Goal: Task Accomplishment & Management: Complete application form

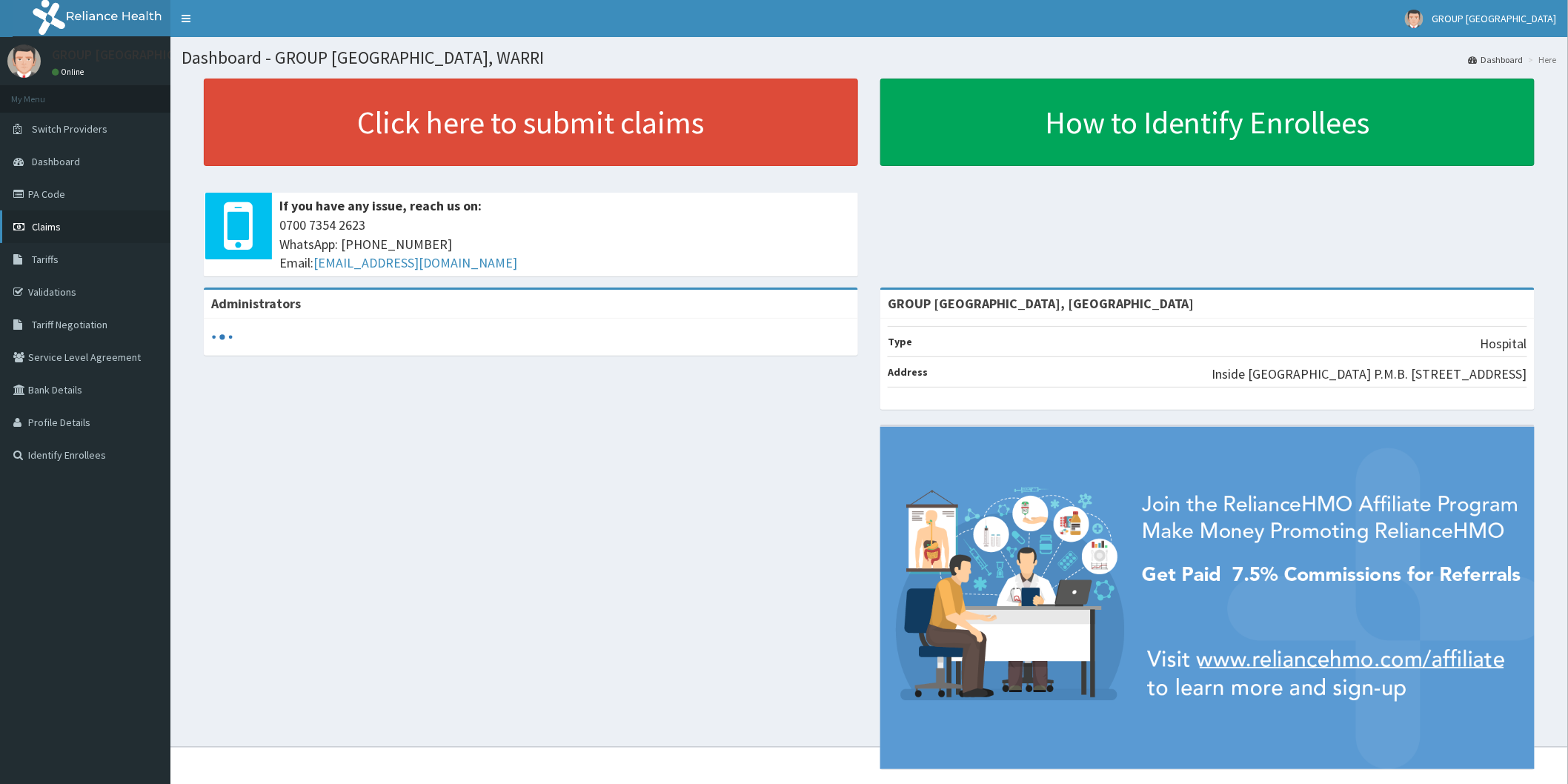
click at [44, 225] on span "Claims" at bounding box center [47, 227] width 29 height 14
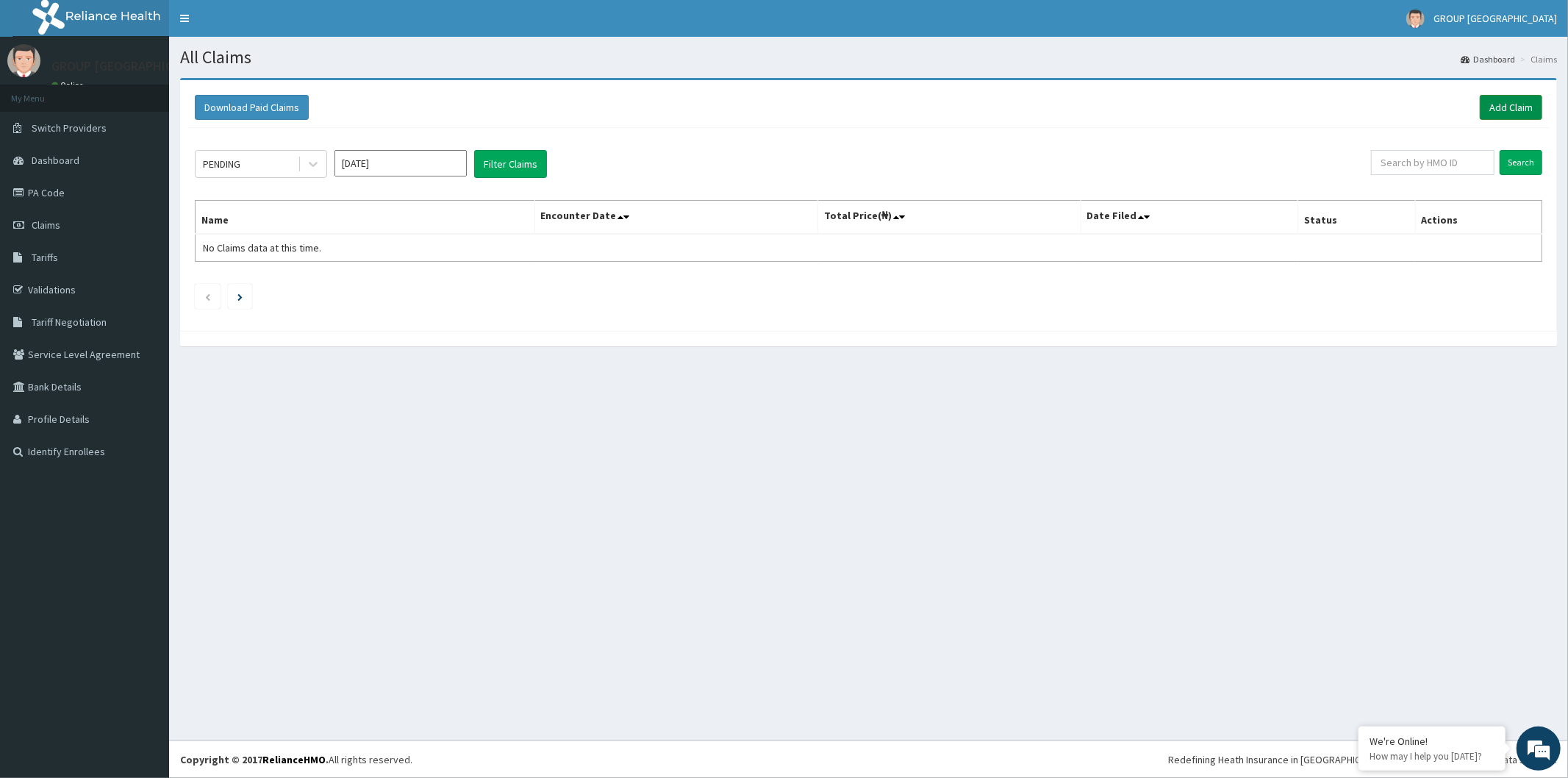
click at [1508, 101] on link "Add Claim" at bounding box center [1511, 107] width 62 height 25
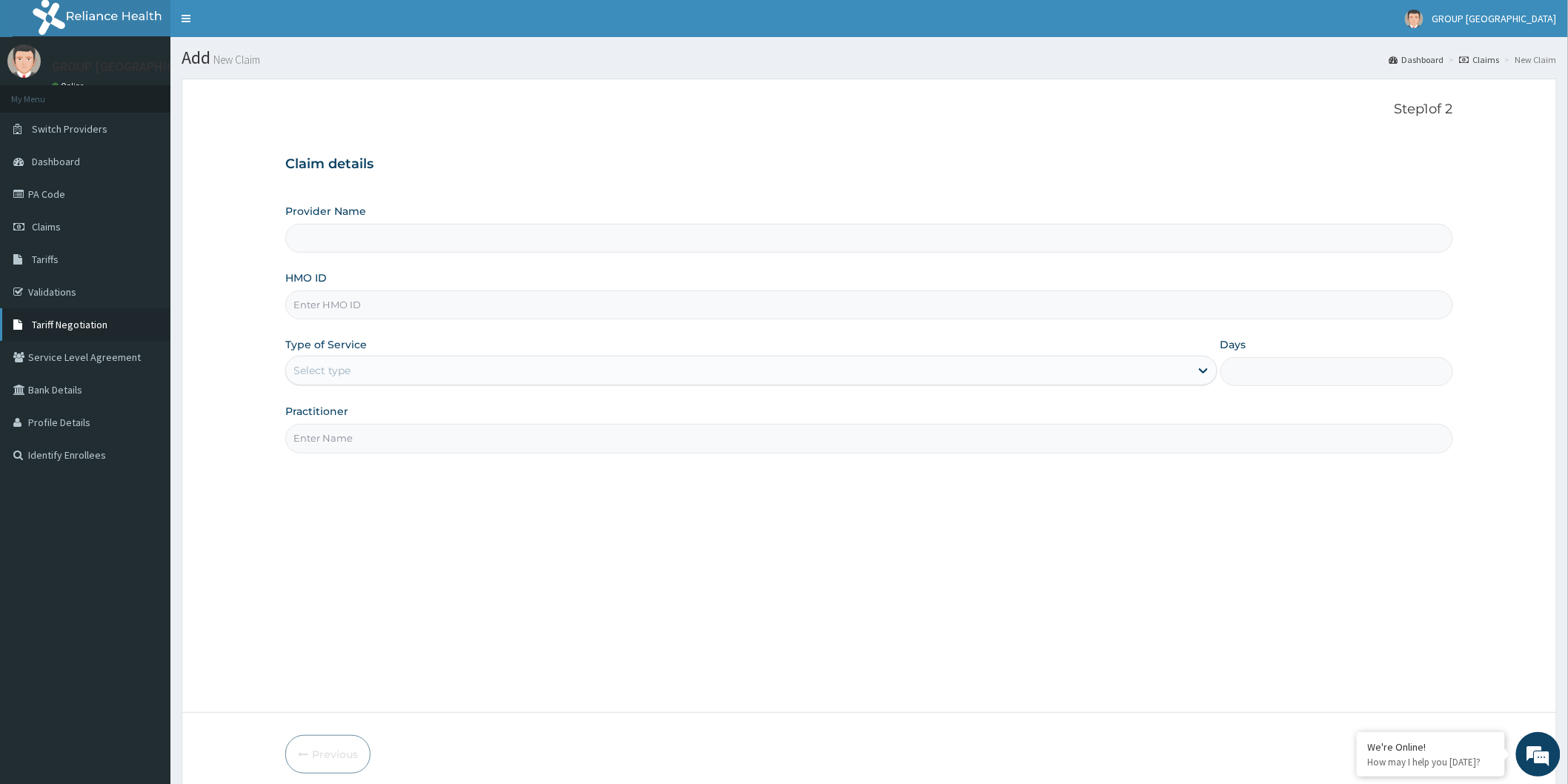
type input "GROUP [GEOGRAPHIC_DATA], [GEOGRAPHIC_DATA]"
click at [376, 233] on input "GROUP [GEOGRAPHIC_DATA], [GEOGRAPHIC_DATA]" at bounding box center [869, 239] width 1168 height 29
click at [374, 306] on input "HMO ID" at bounding box center [869, 305] width 1168 height 29
type input "dne/10011/d"
click at [367, 370] on div "Select type" at bounding box center [737, 370] width 904 height 24
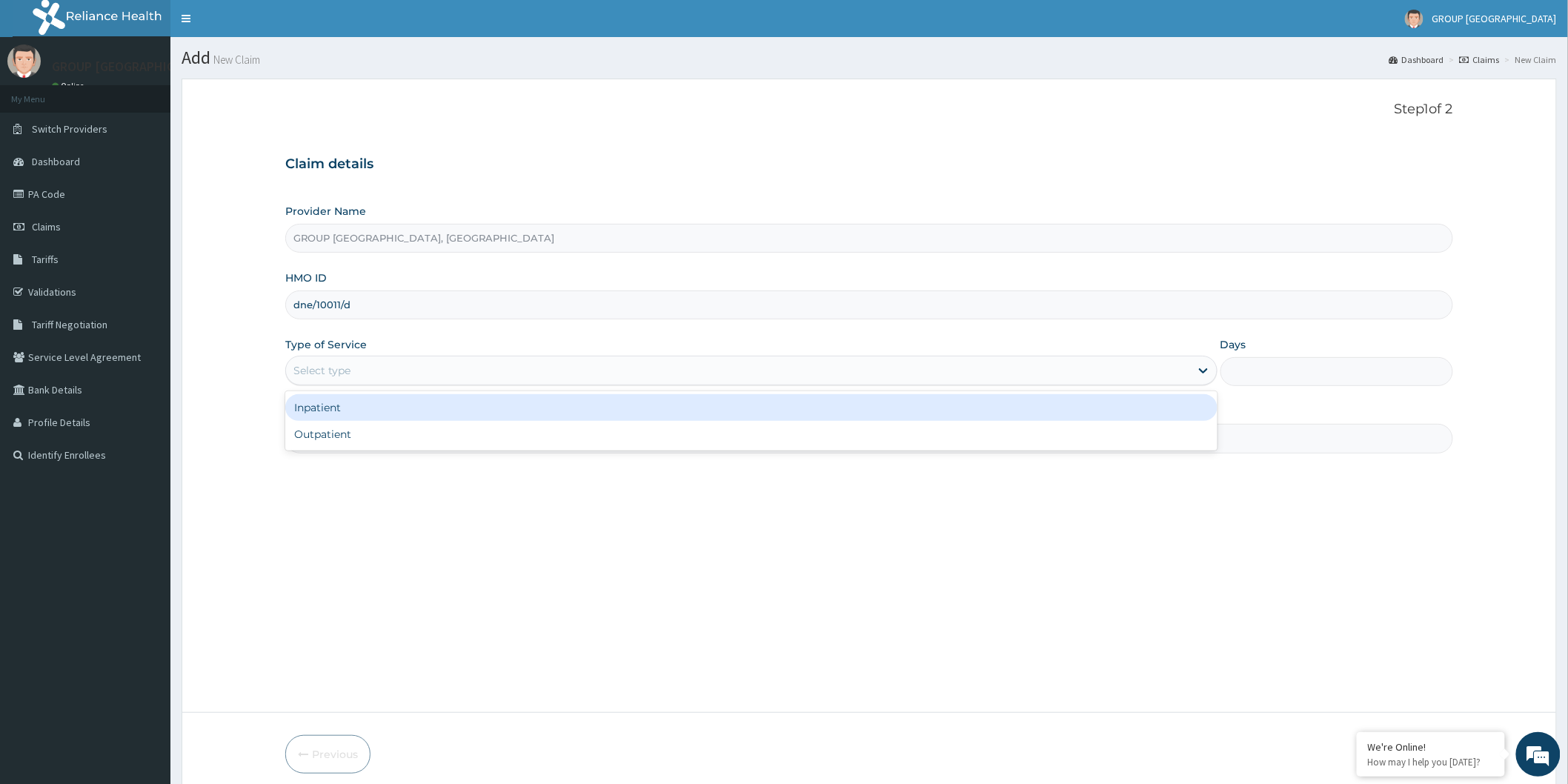
click at [329, 374] on div "Select type" at bounding box center [321, 370] width 57 height 14
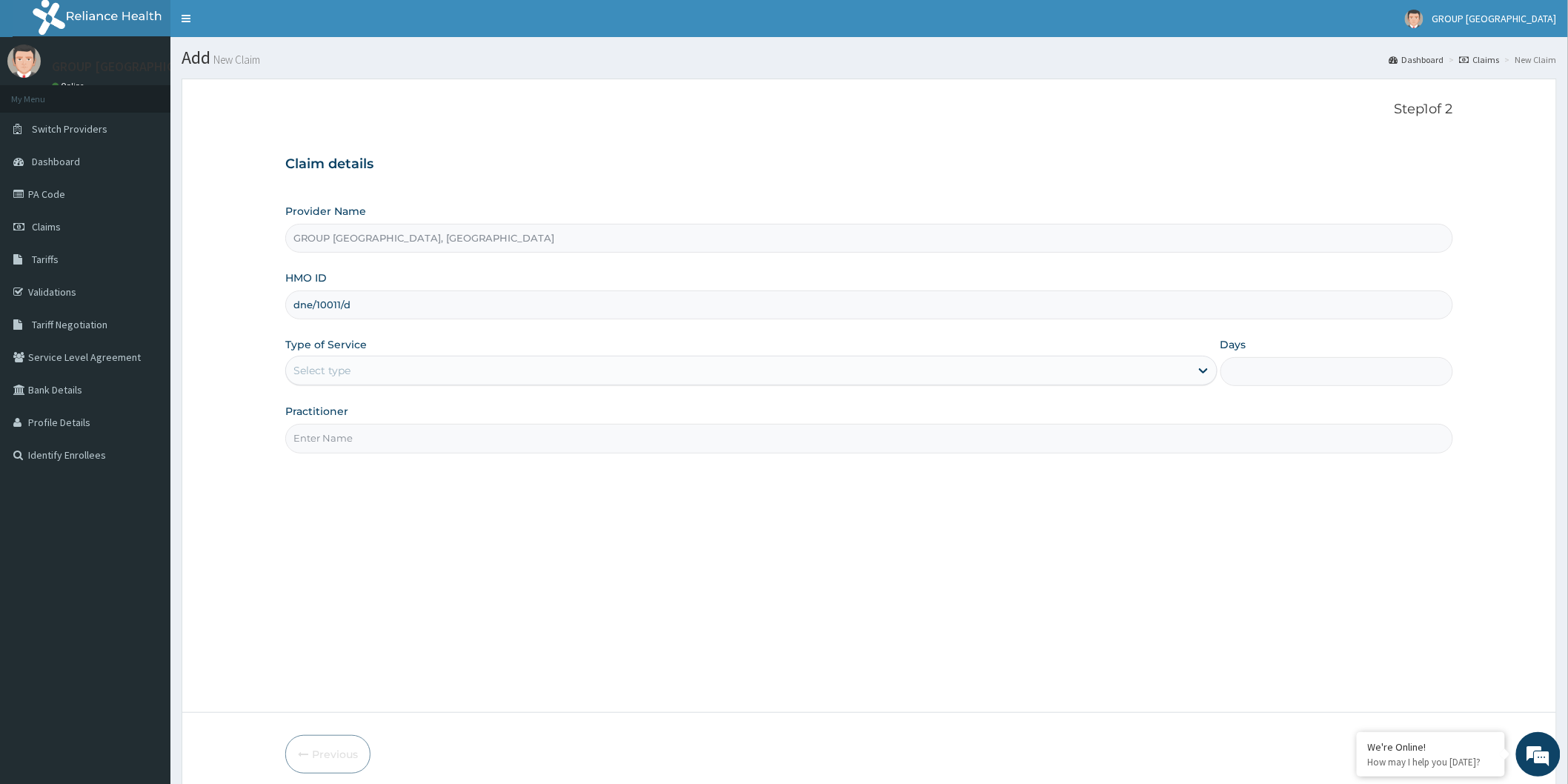
click at [329, 374] on div "Select type" at bounding box center [321, 370] width 57 height 14
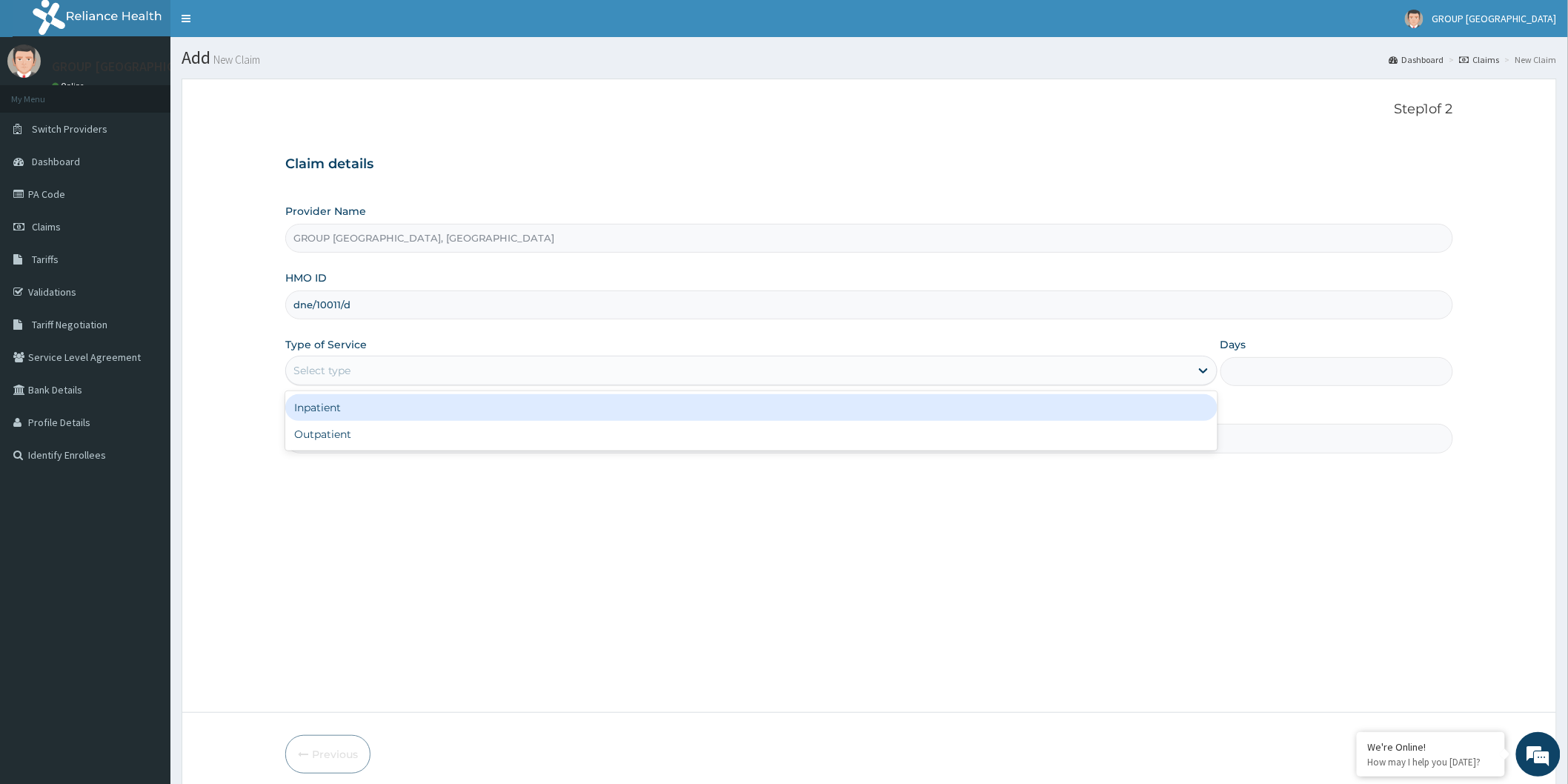
click at [329, 374] on div "Select type" at bounding box center [321, 370] width 57 height 14
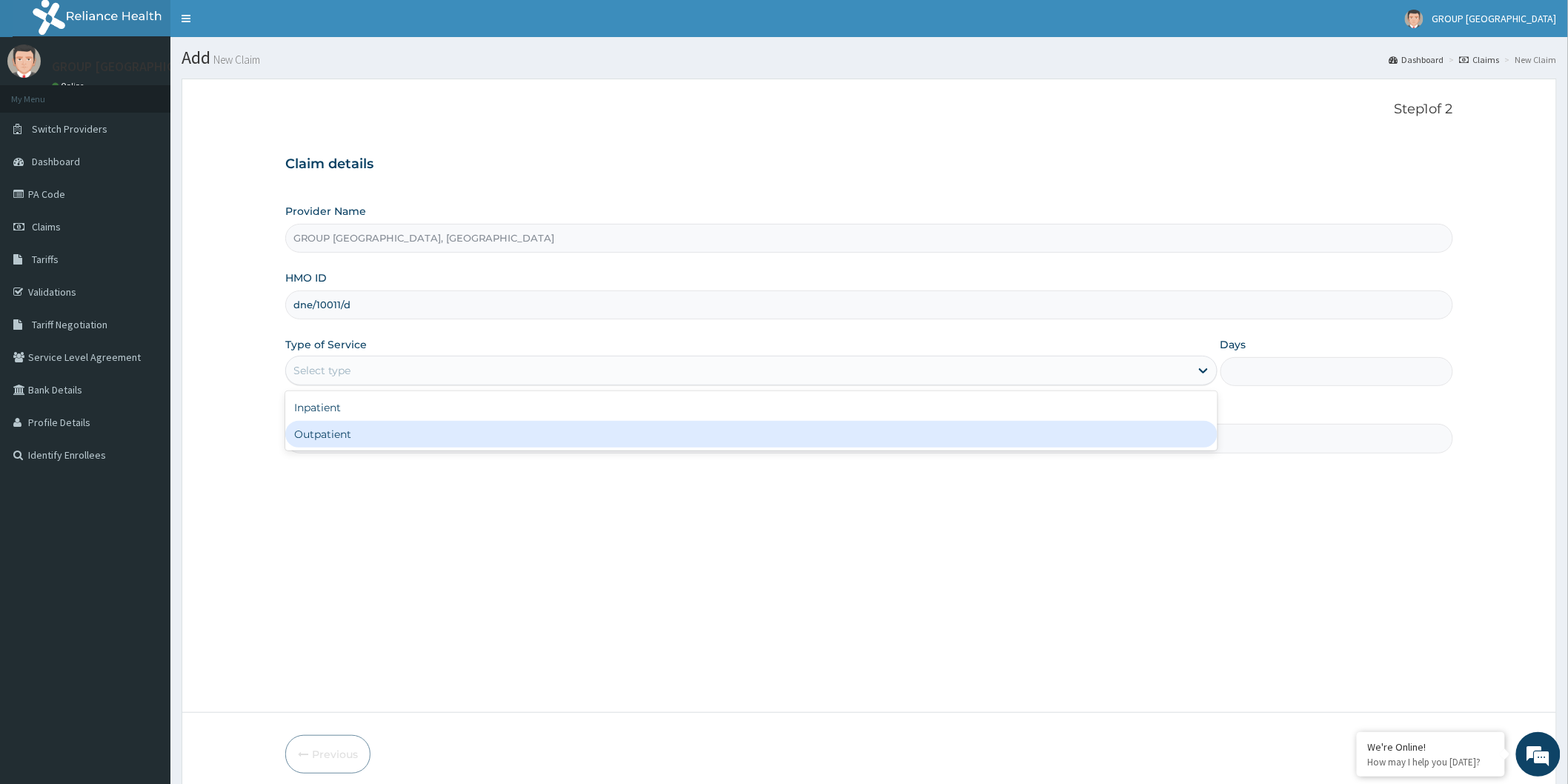
click at [330, 438] on div "Outpatient" at bounding box center [751, 434] width 933 height 27
type input "1"
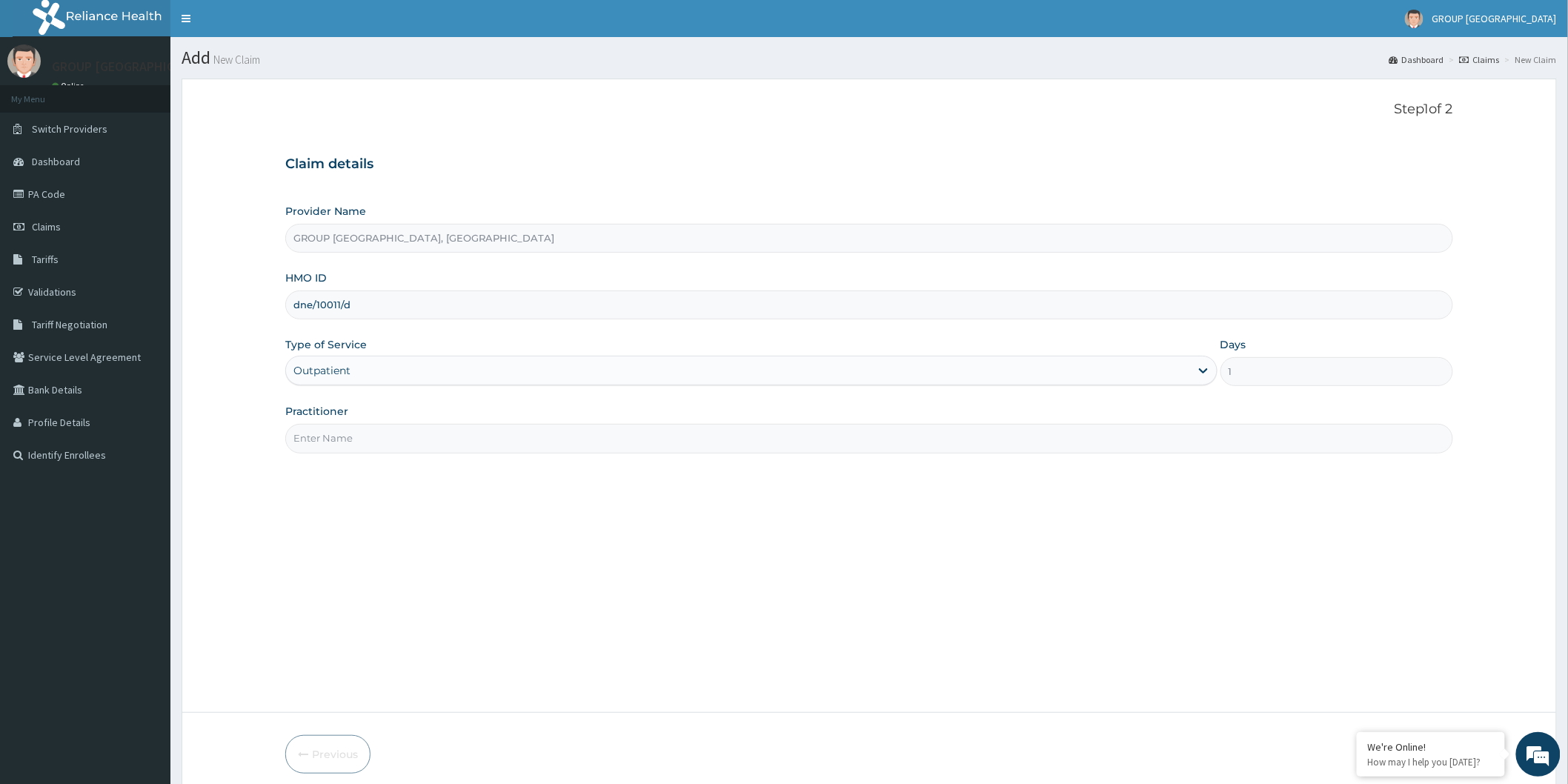
click at [332, 434] on input "Practitioner" at bounding box center [869, 439] width 1168 height 29
type input "DR ESIRORIE"
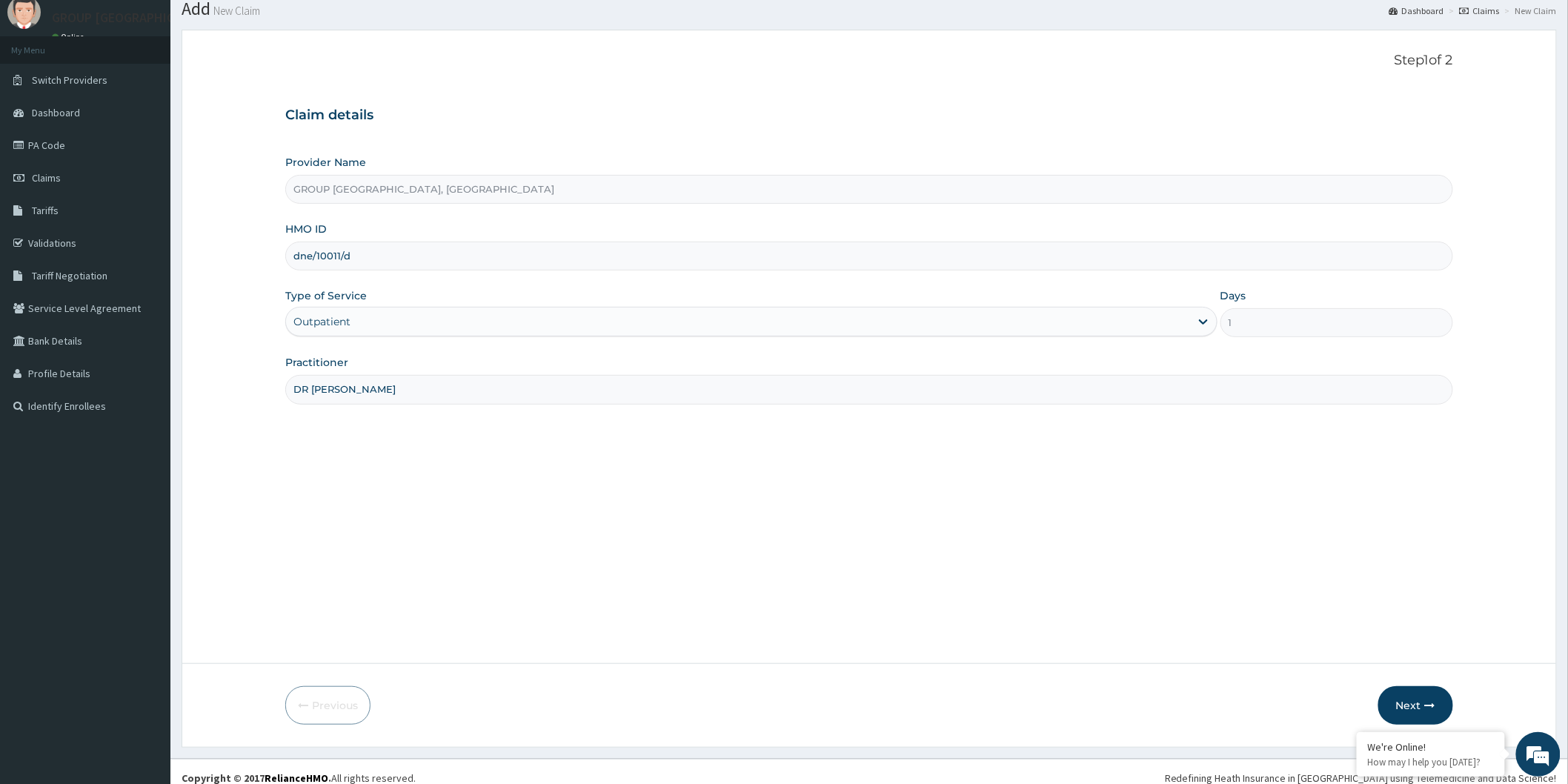
scroll to position [62, 0]
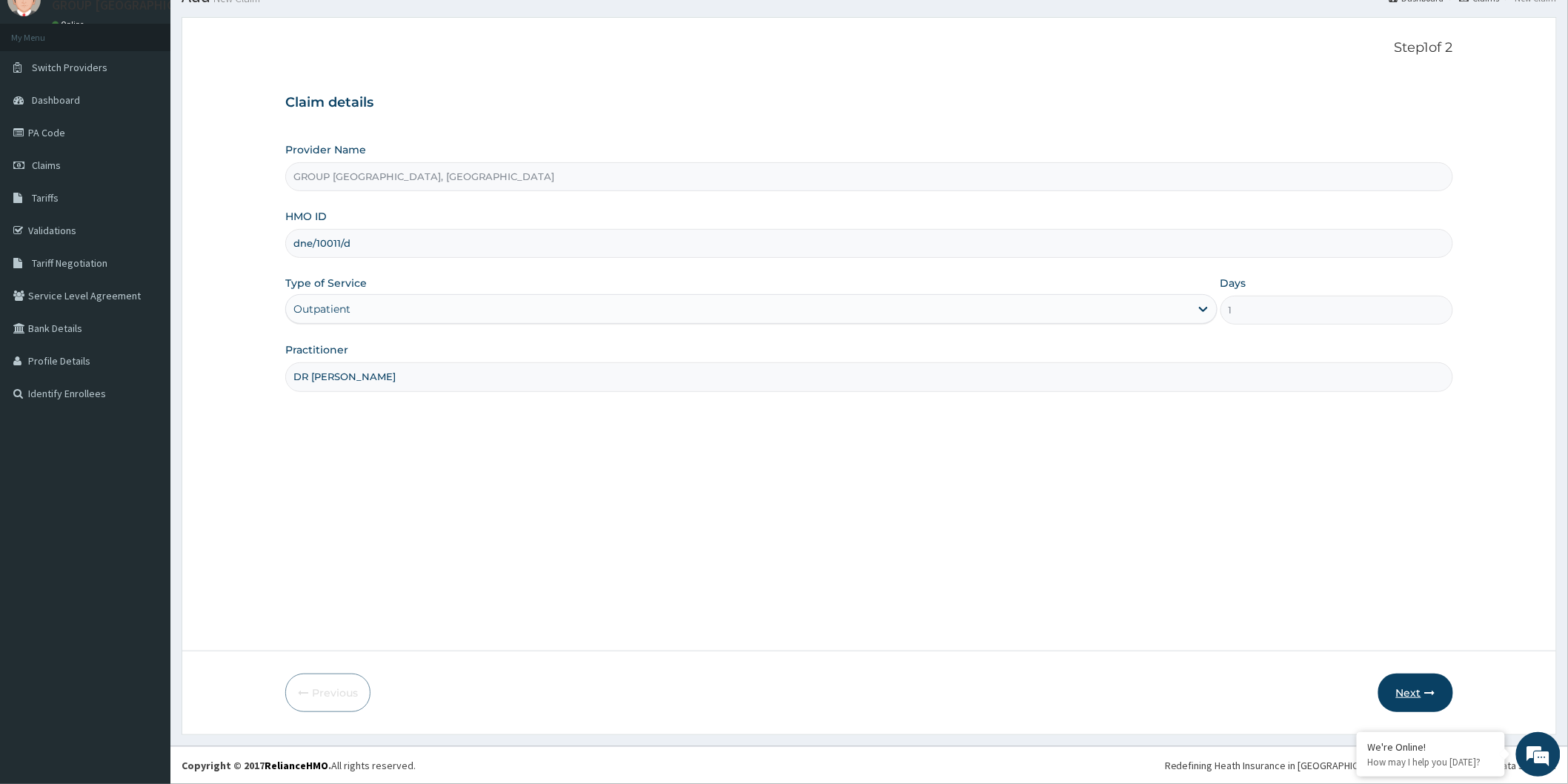
click at [1411, 693] on button "Next" at bounding box center [1415, 693] width 75 height 39
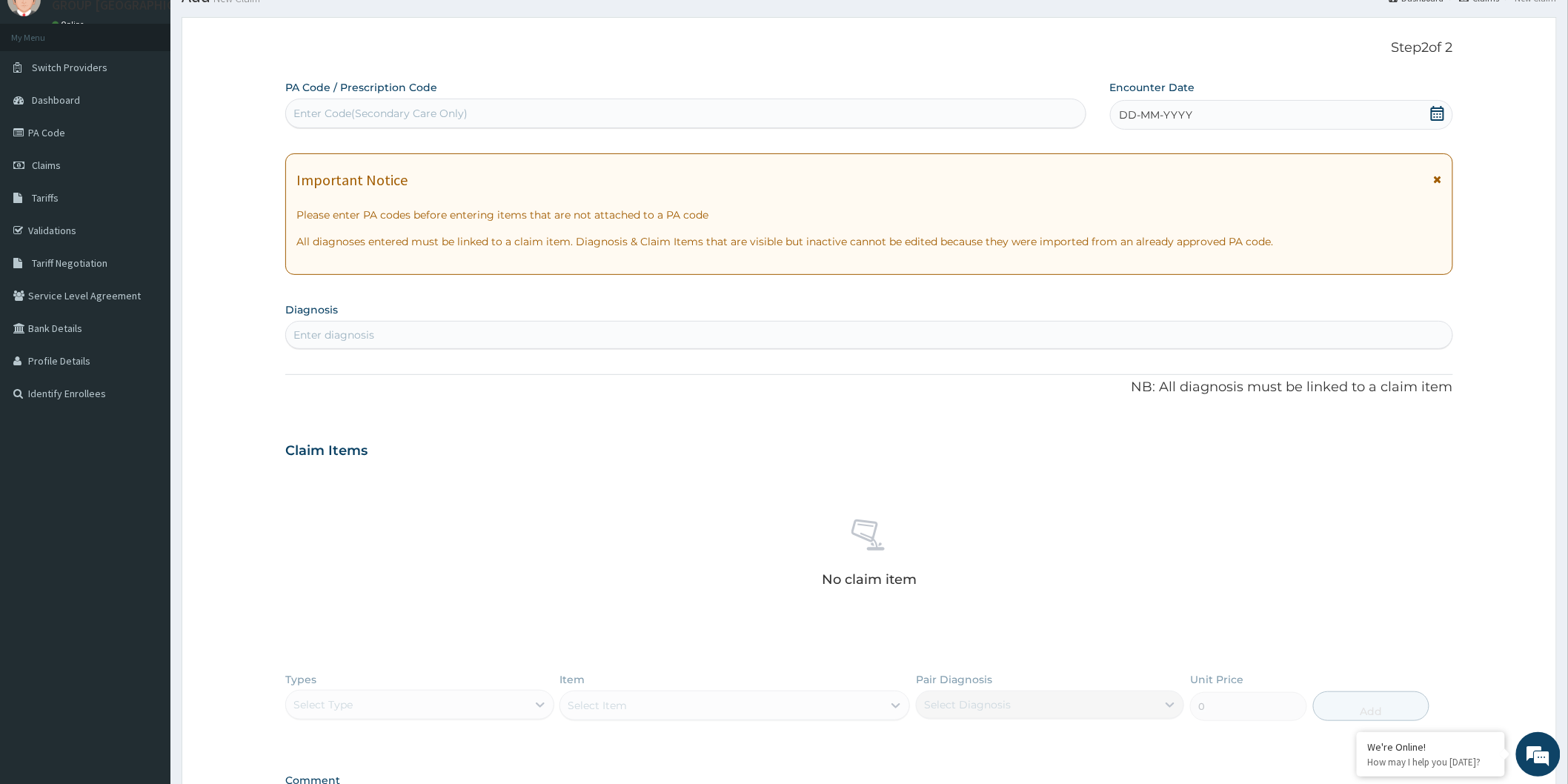
click at [1162, 112] on span "DD-MM-YYYY" at bounding box center [1156, 115] width 73 height 14
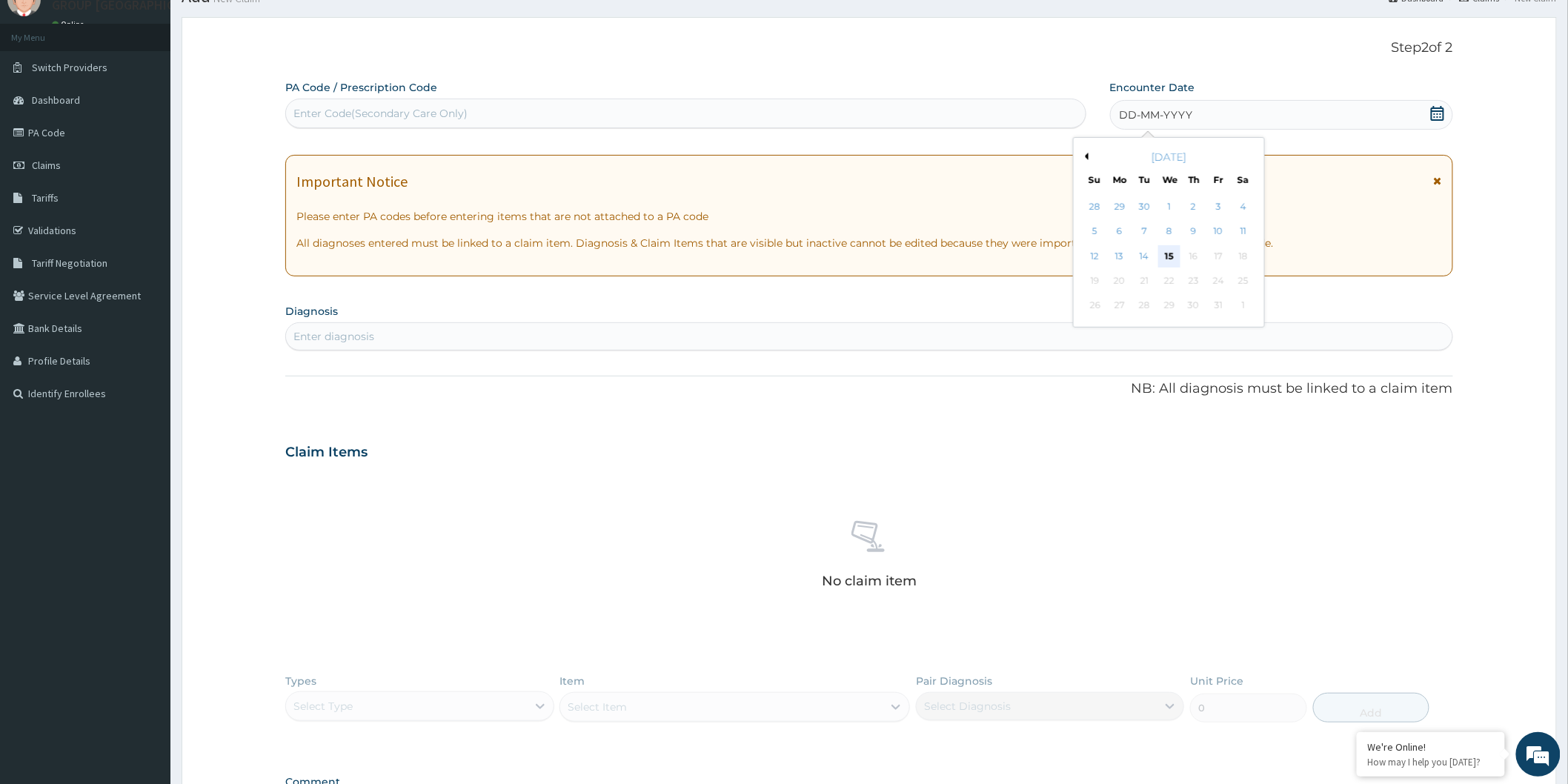
click at [1167, 254] on div "15" at bounding box center [1169, 256] width 22 height 22
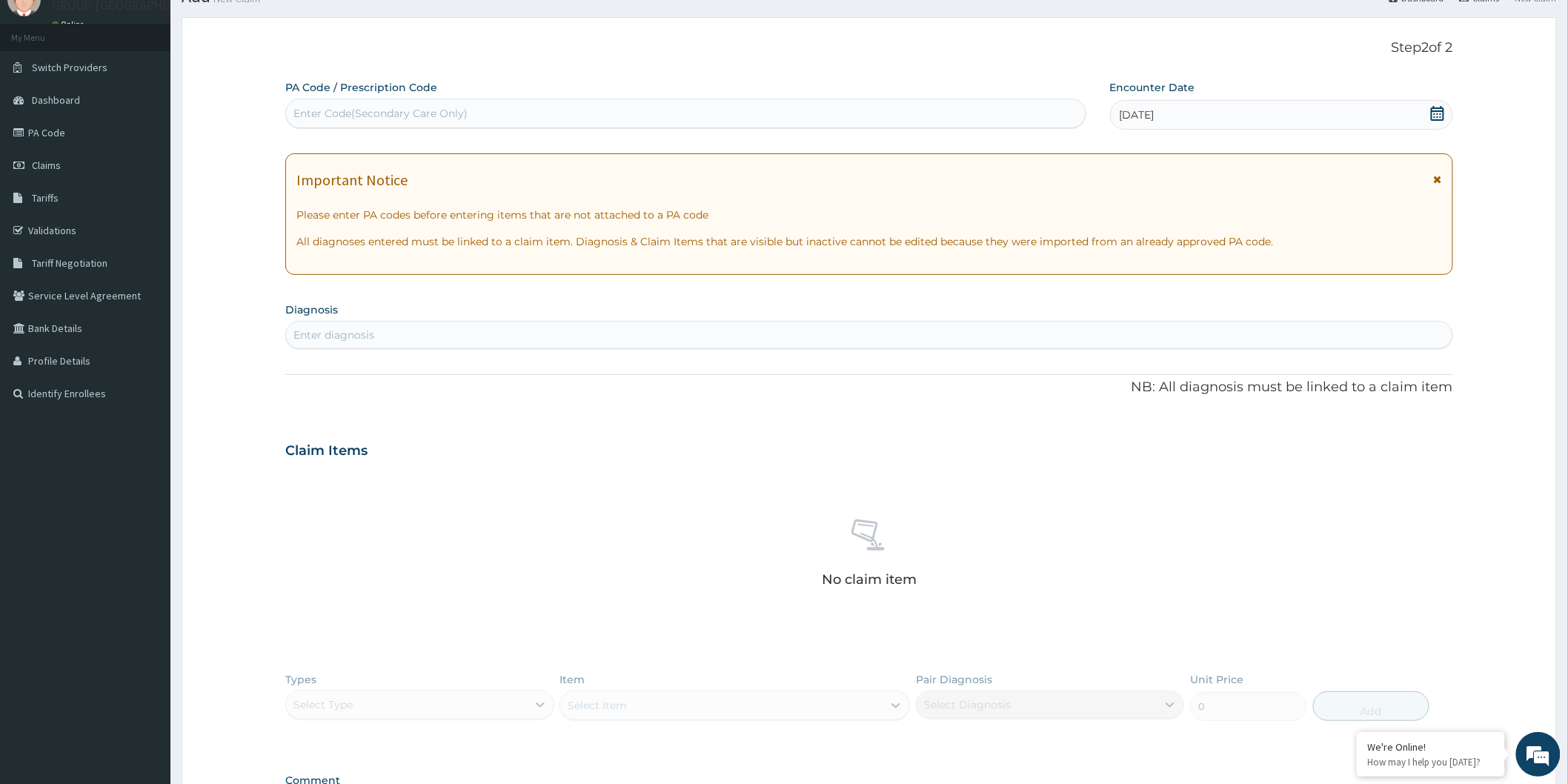
click at [361, 330] on div "Enter diagnosis" at bounding box center [333, 335] width 81 height 14
click at [325, 329] on div "Enter diagnosis" at bounding box center [333, 335] width 81 height 14
click at [314, 335] on div "Enter diagnosis" at bounding box center [333, 335] width 81 height 14
click at [326, 326] on div "Enter diagnosis" at bounding box center [869, 335] width 1166 height 24
type input "c"
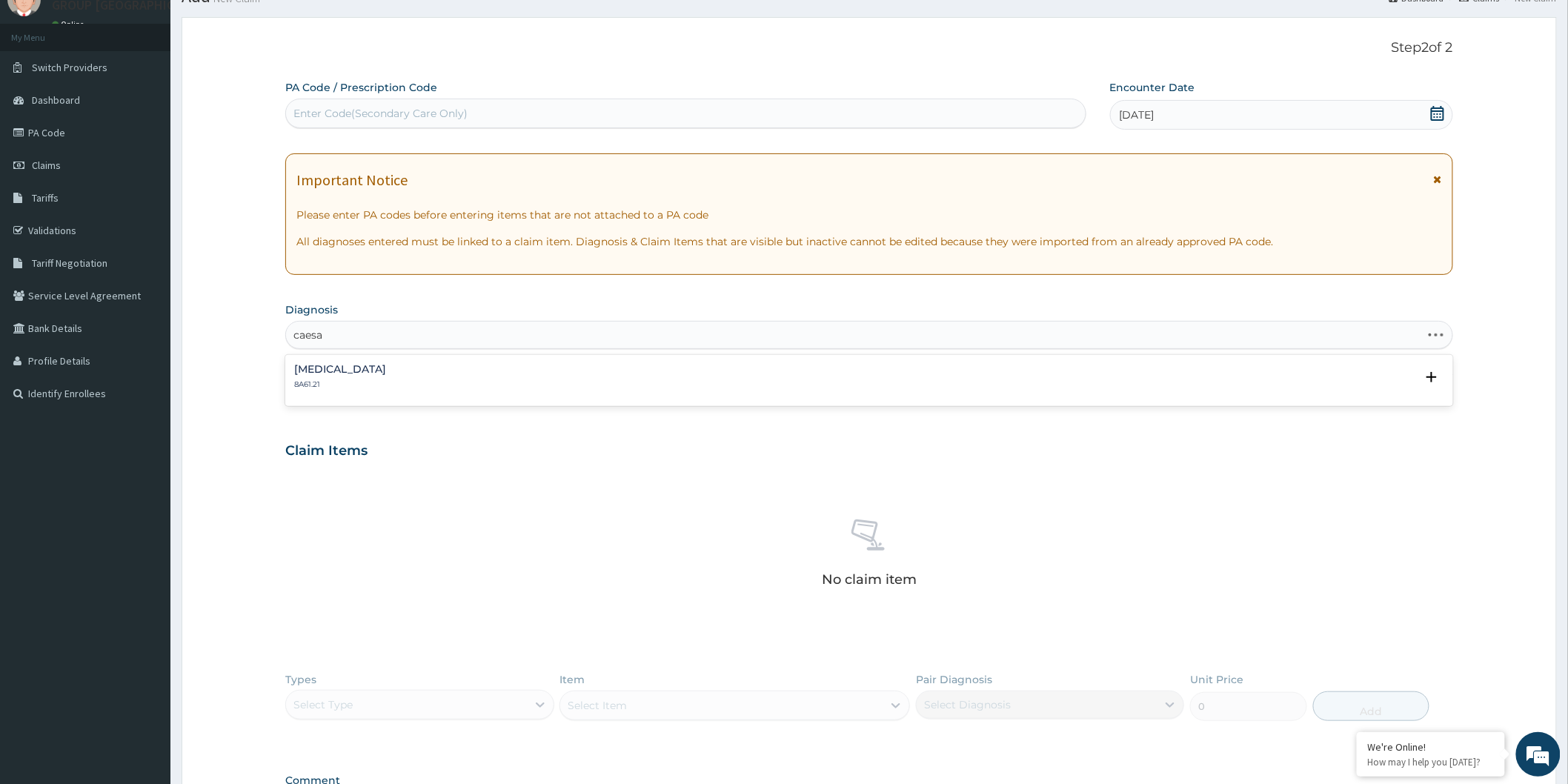
type input "caesar"
click at [334, 333] on div "caesar" at bounding box center [869, 335] width 1166 height 24
click at [334, 337] on div "Enter diagnosis" at bounding box center [333, 335] width 81 height 14
type input "c"
type input "malaria"
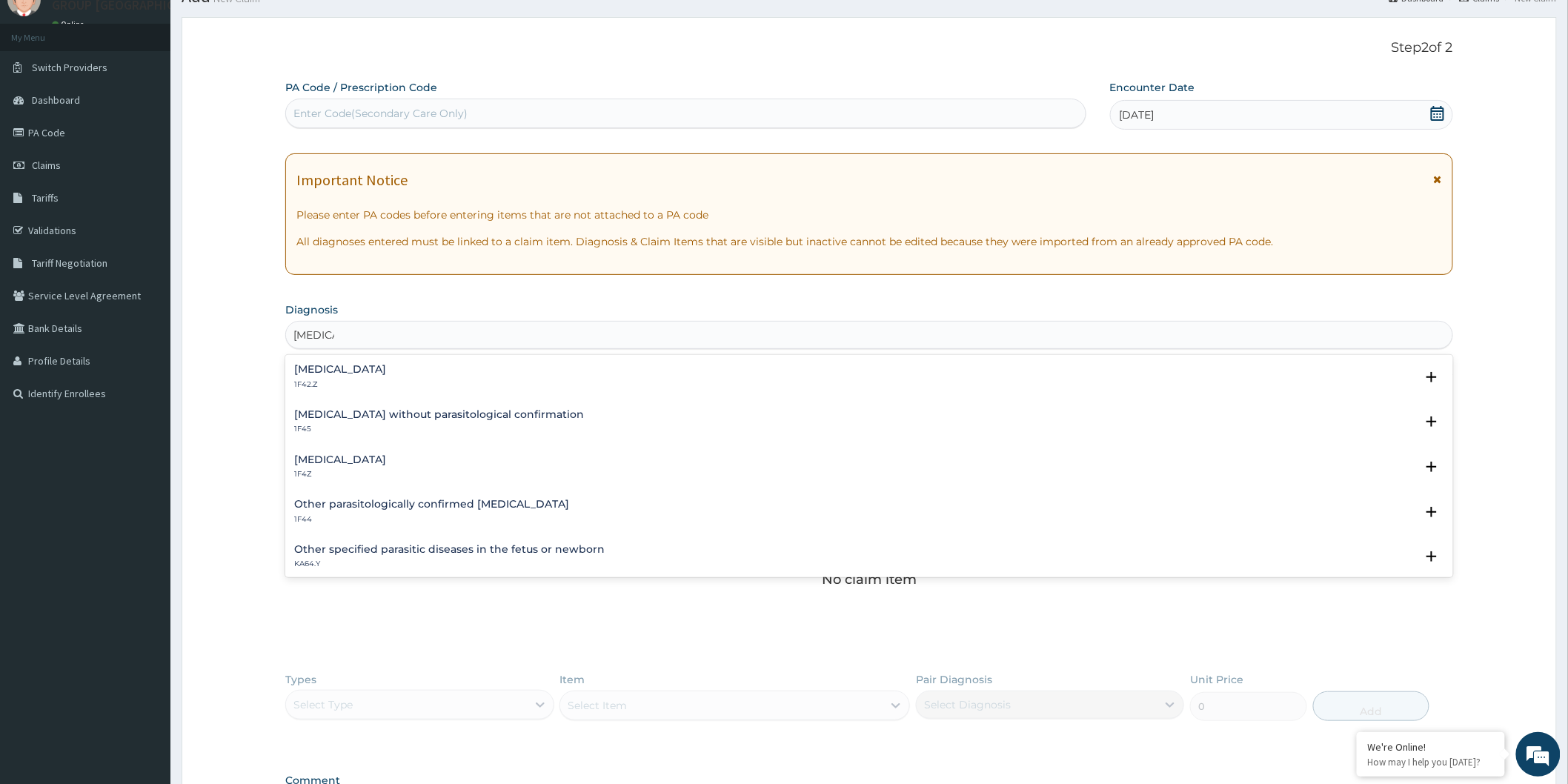
click at [358, 461] on h4 "Malaria, unspecified" at bounding box center [340, 459] width 92 height 11
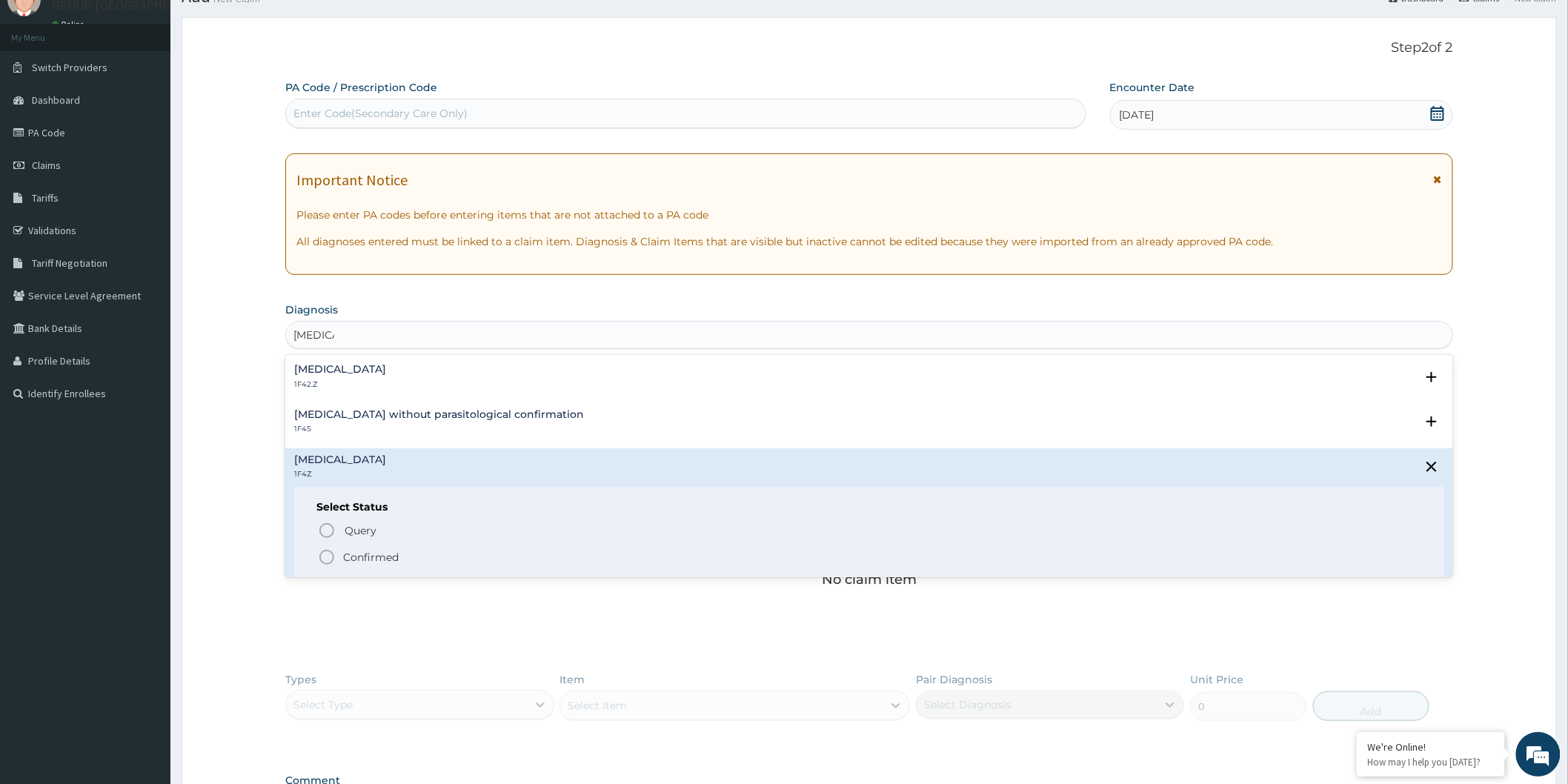
click at [328, 557] on icon "status option filled" at bounding box center [327, 557] width 18 height 18
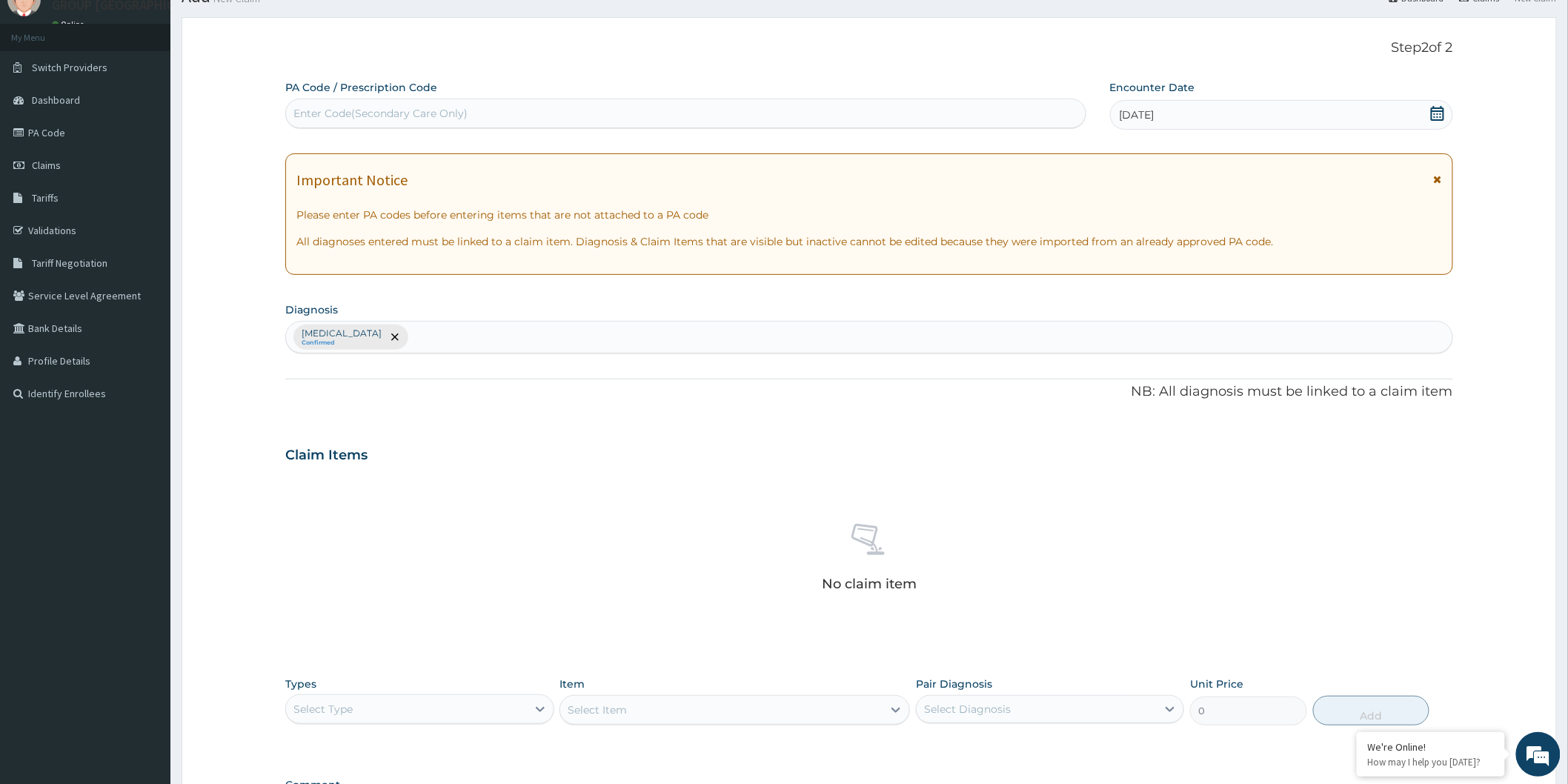
scroll to position [269, 0]
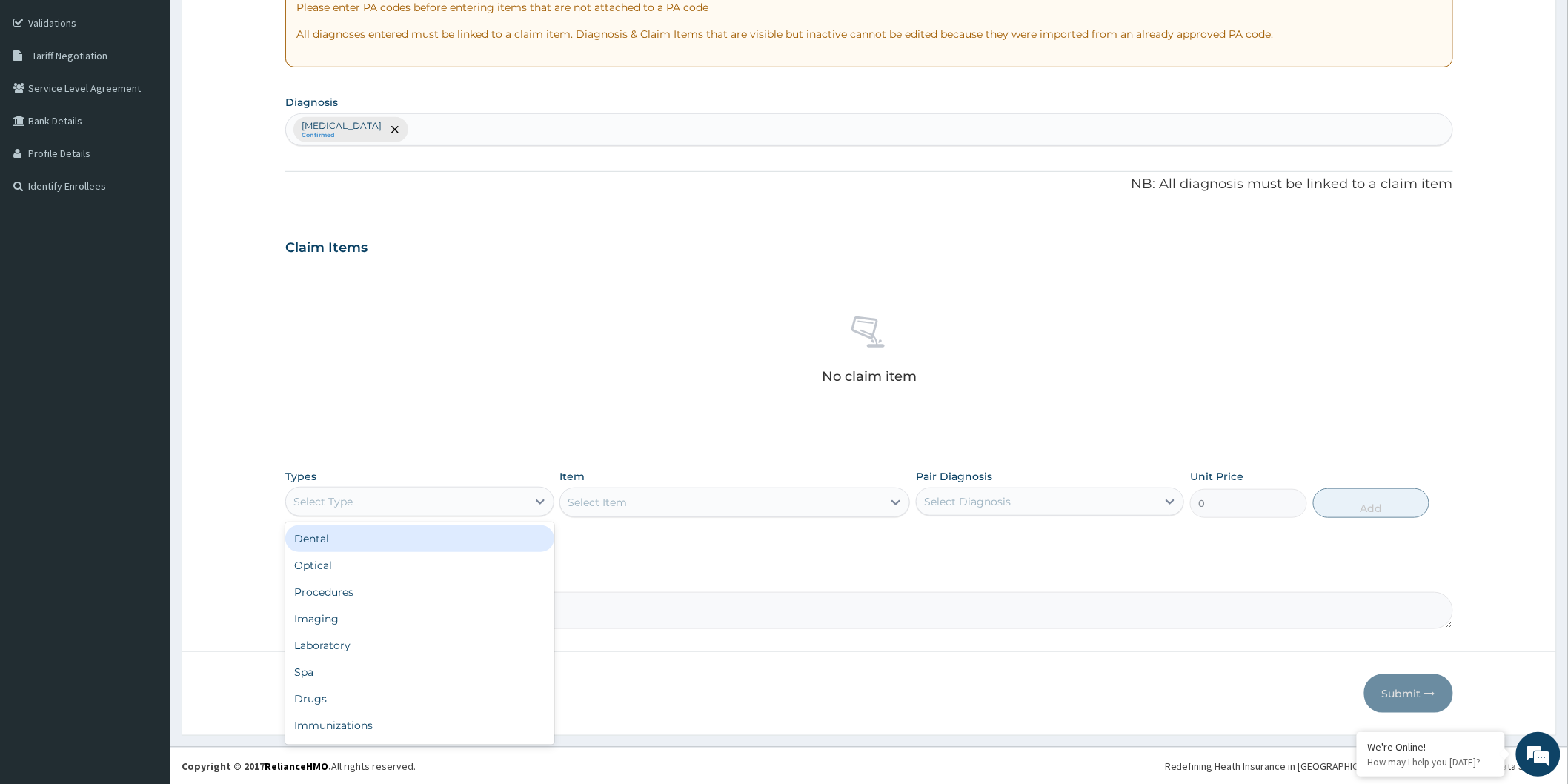
click at [372, 504] on div "Select Type" at bounding box center [406, 502] width 240 height 24
click at [336, 591] on div "Procedures" at bounding box center [419, 591] width 268 height 27
click at [613, 510] on div "Select Item" at bounding box center [734, 502] width 350 height 30
click at [647, 500] on div "Select Item" at bounding box center [734, 502] width 350 height 30
click at [610, 505] on div "Select Item" at bounding box center [598, 502] width 59 height 14
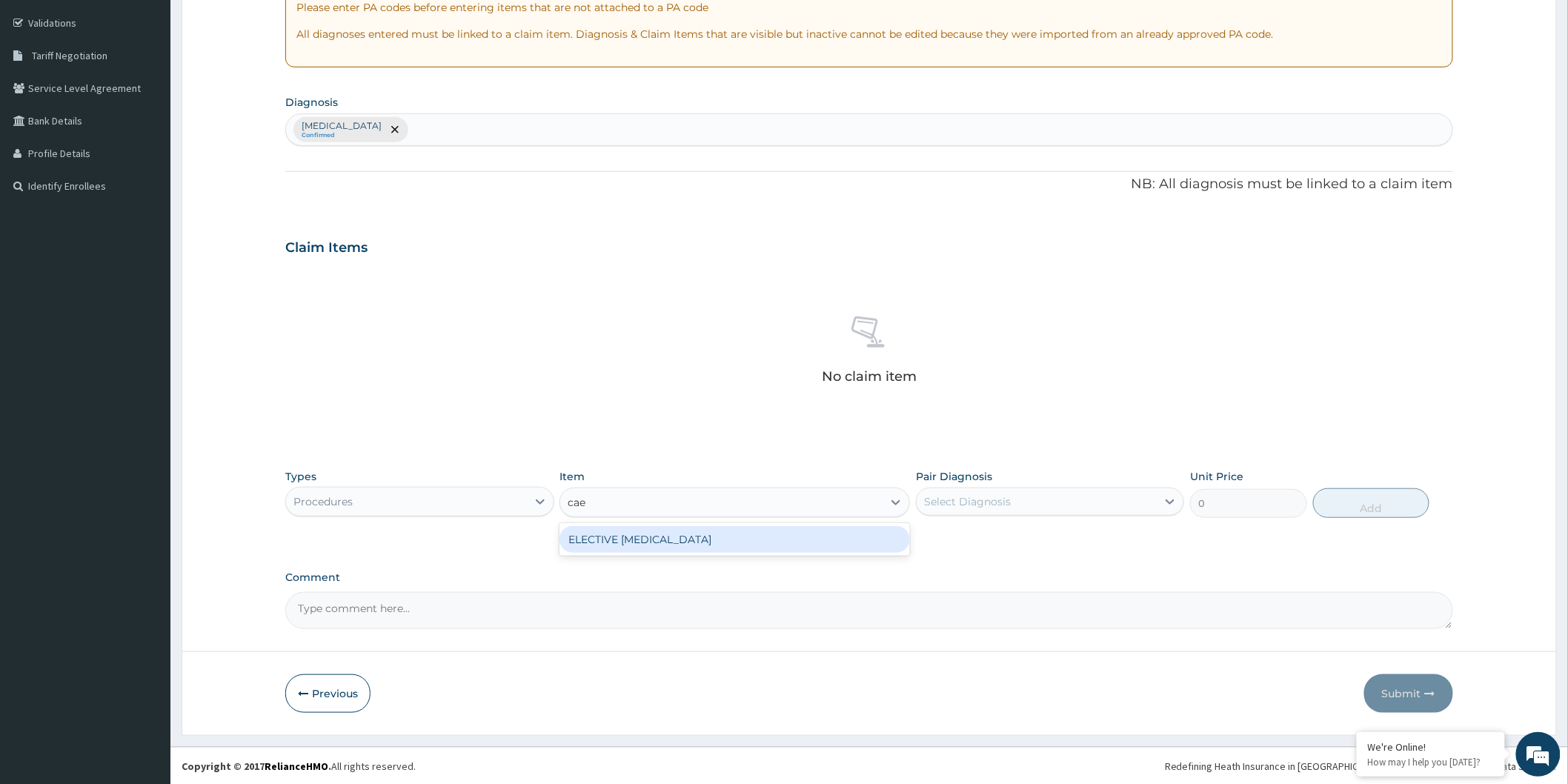
type input "caes"
click at [668, 539] on div "ELECTIVE CAESAREAN SECTION" at bounding box center [734, 539] width 350 height 27
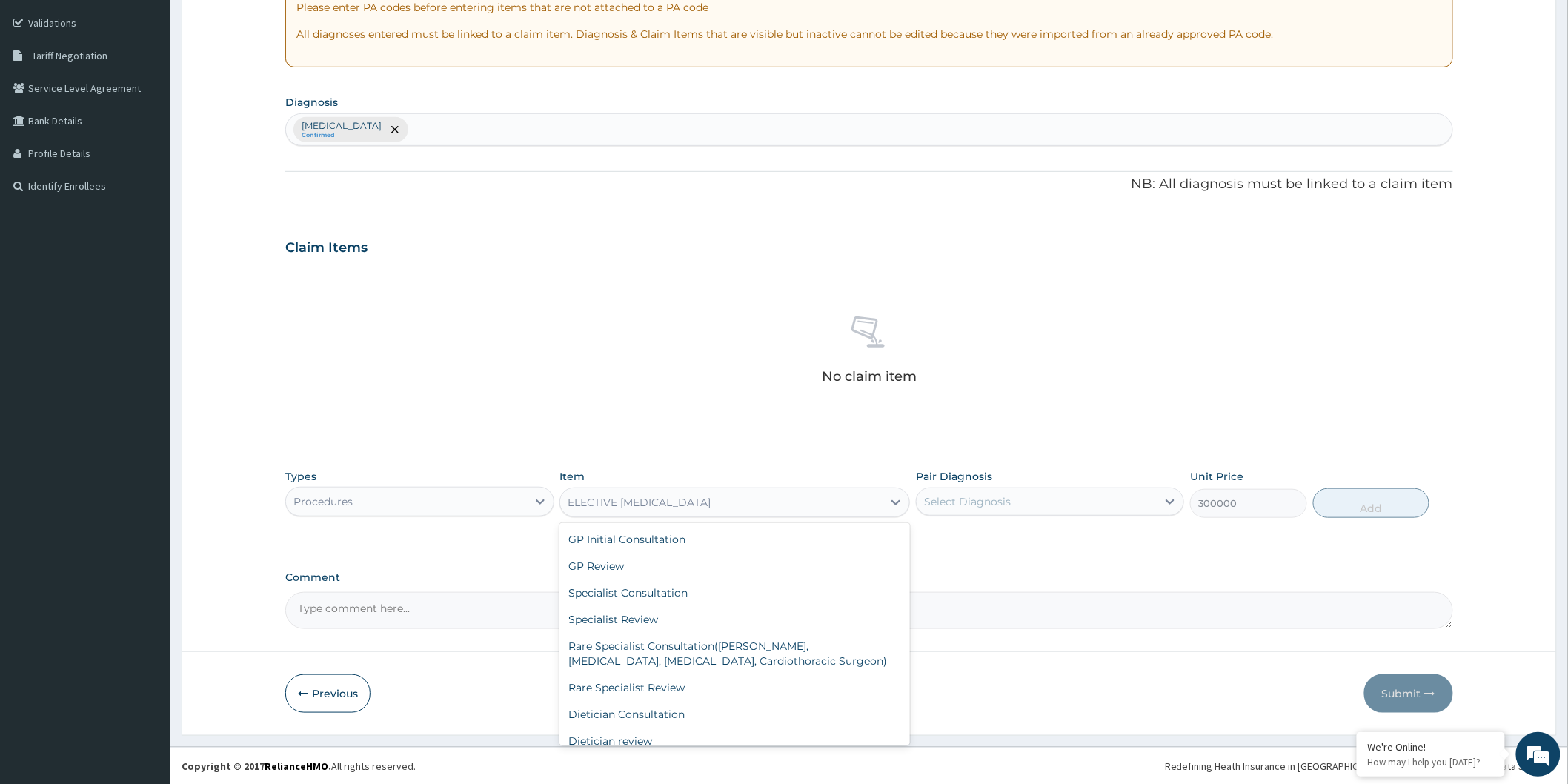
click at [651, 509] on div "ELECTIVE CAESAREAN SECTION" at bounding box center [721, 503] width 322 height 24
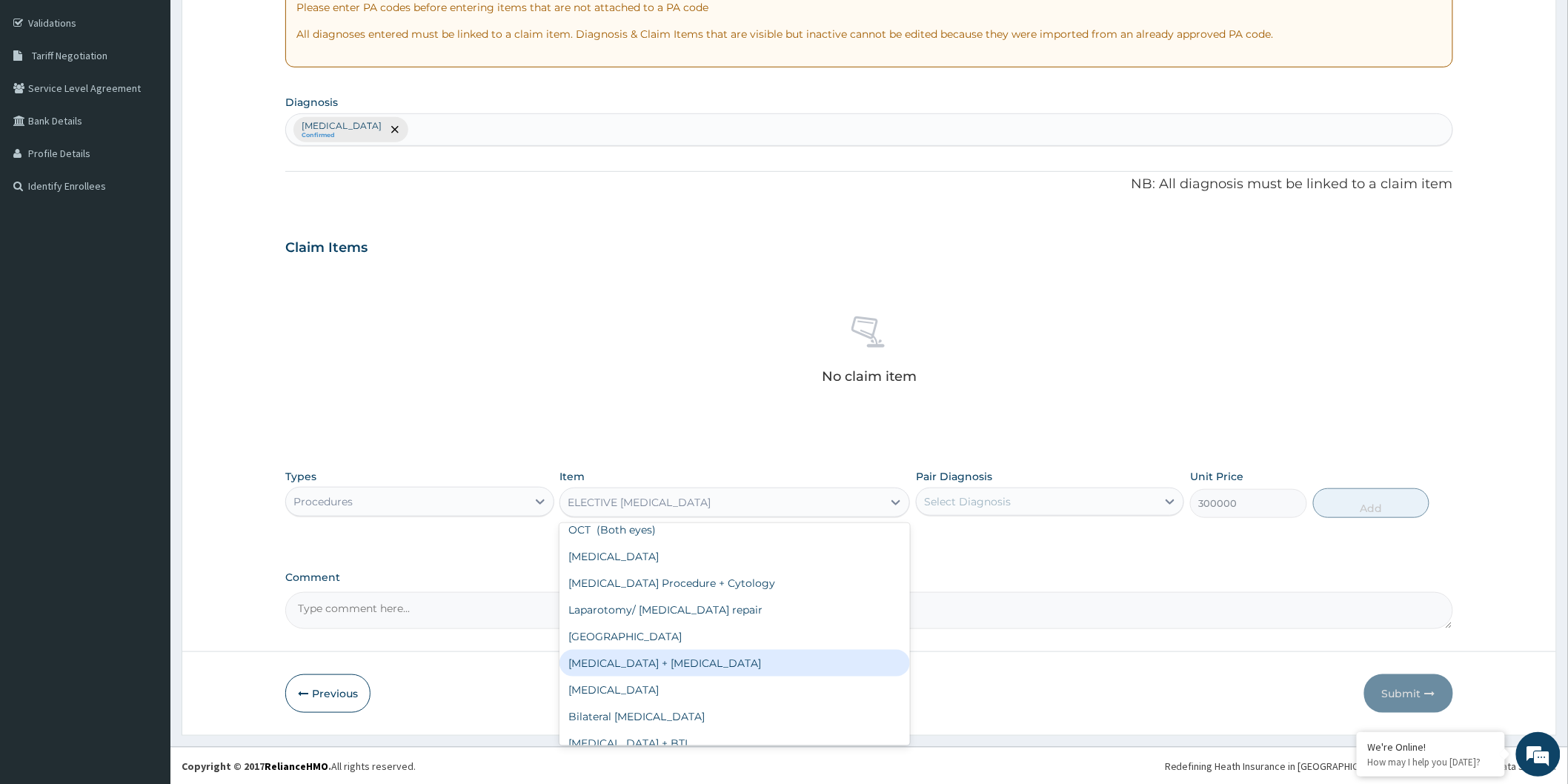
click at [610, 650] on div "Cesarean Section + Hysterectomy" at bounding box center [734, 663] width 350 height 27
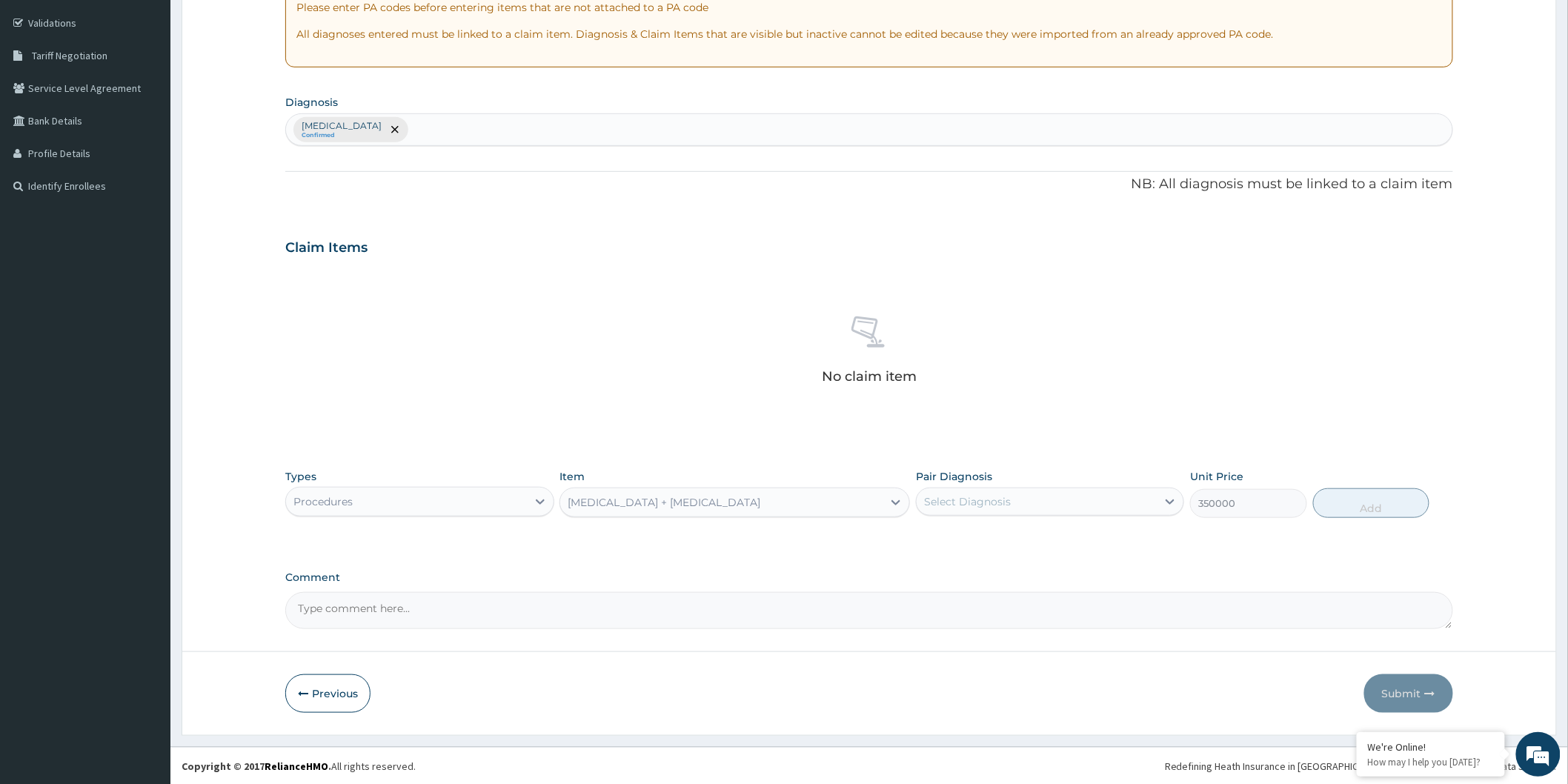
click at [660, 512] on div "Cesarean Section + Hysterectomy" at bounding box center [721, 503] width 322 height 24
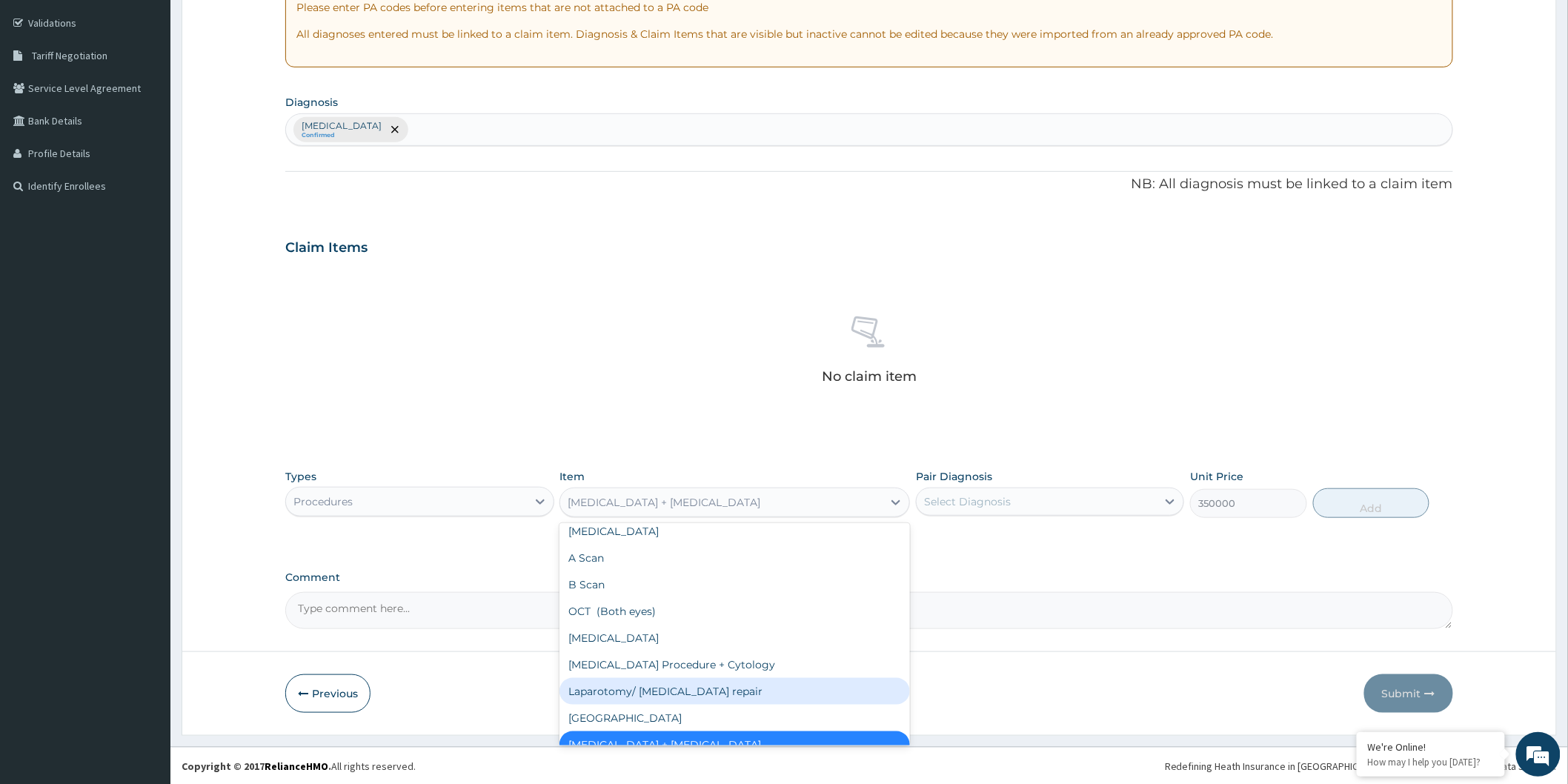
scroll to position [5265, 0]
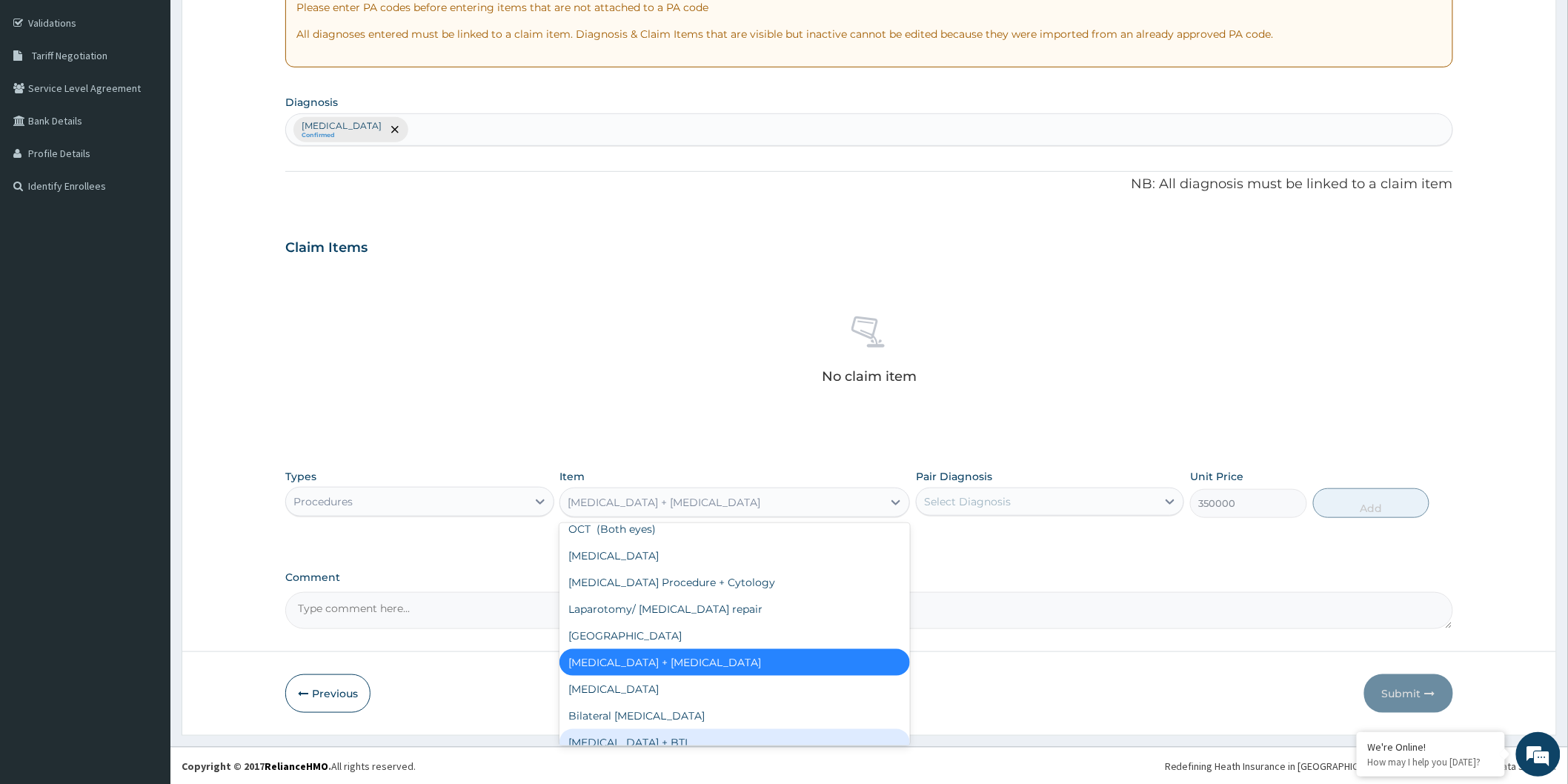
click at [646, 729] on div "Cesarean Section + BTL" at bounding box center [734, 742] width 350 height 27
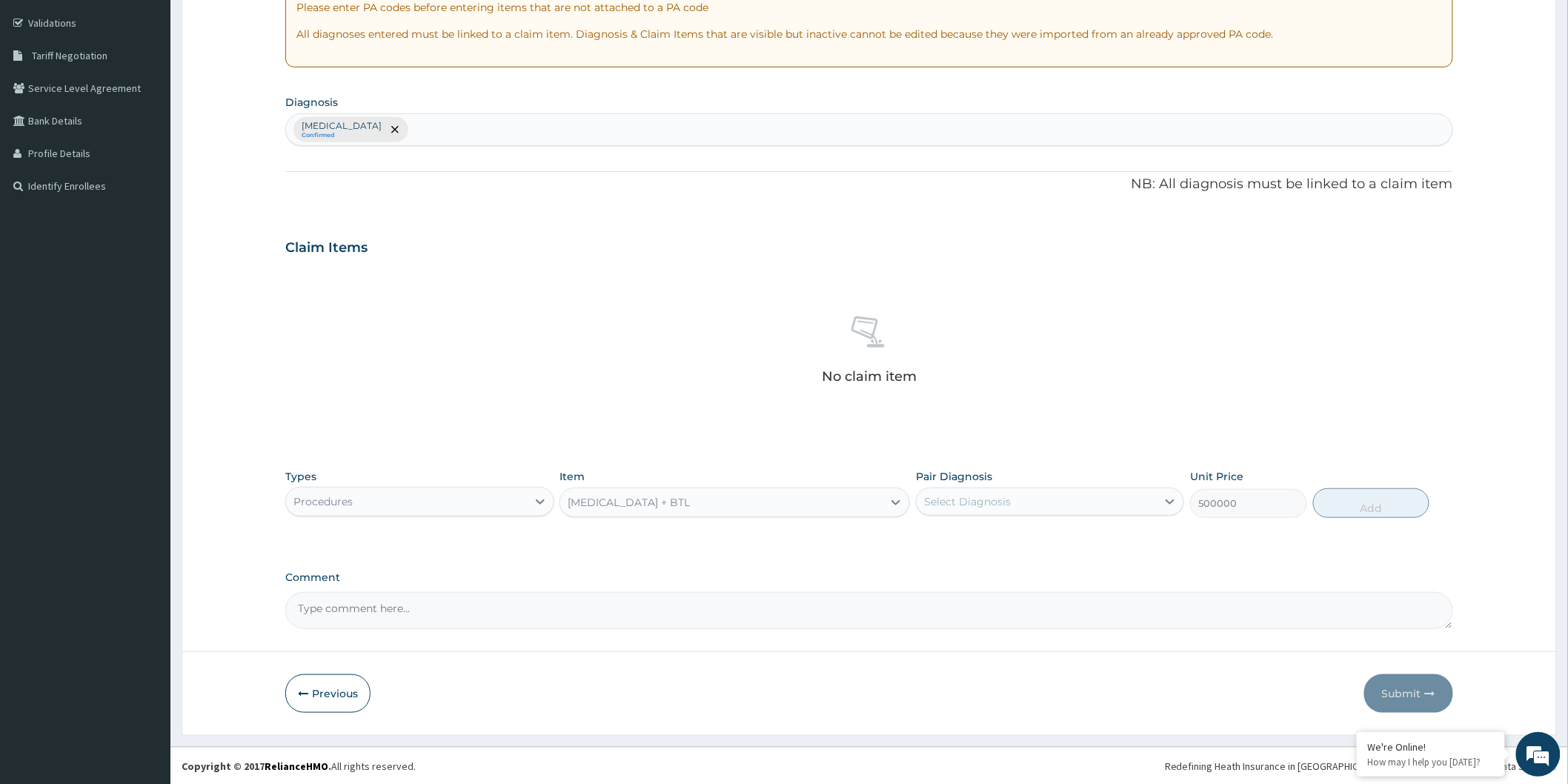
click at [595, 504] on div "Cesarean Section + BTL" at bounding box center [629, 502] width 122 height 14
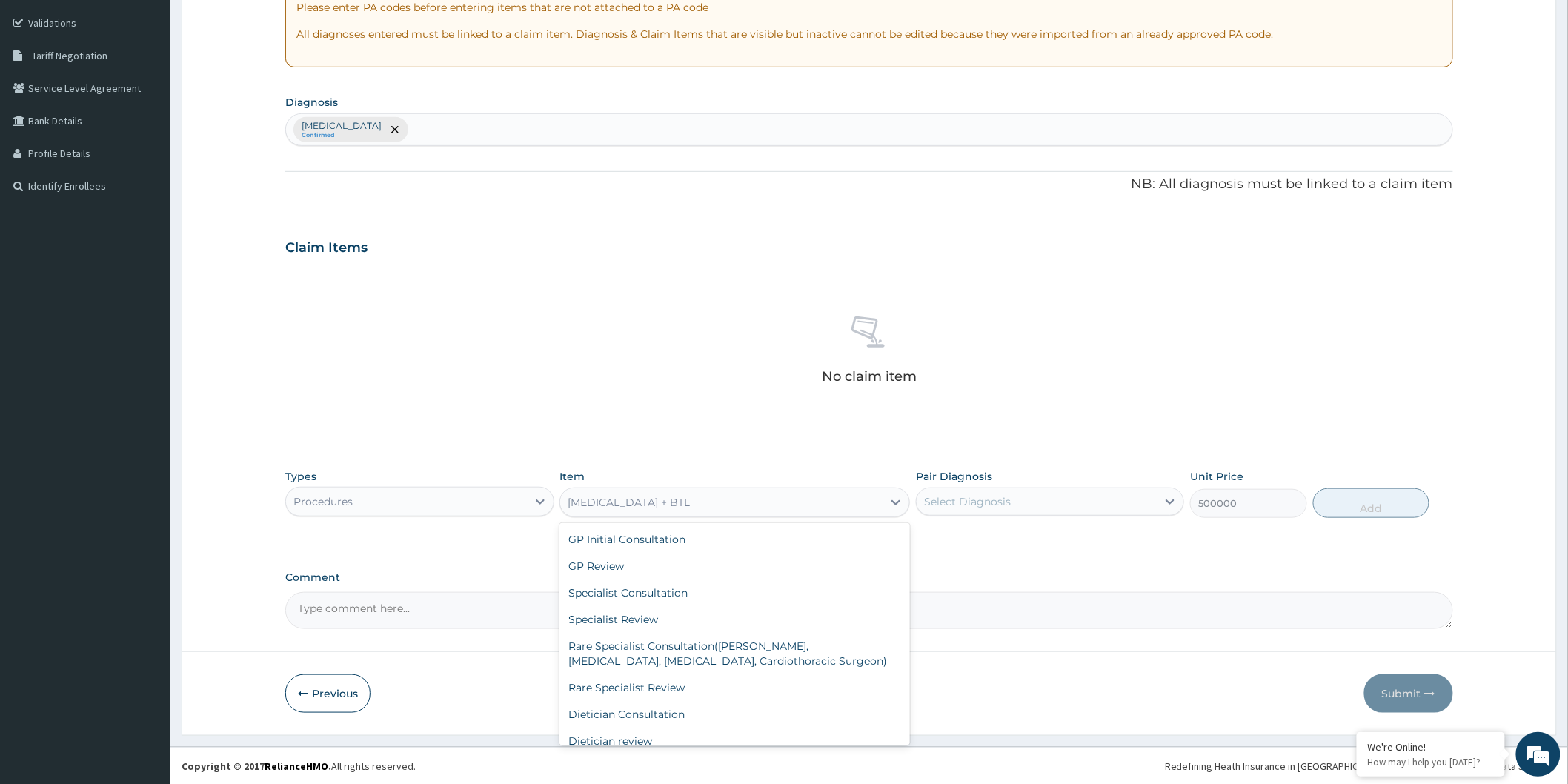
scroll to position [5264, 0]
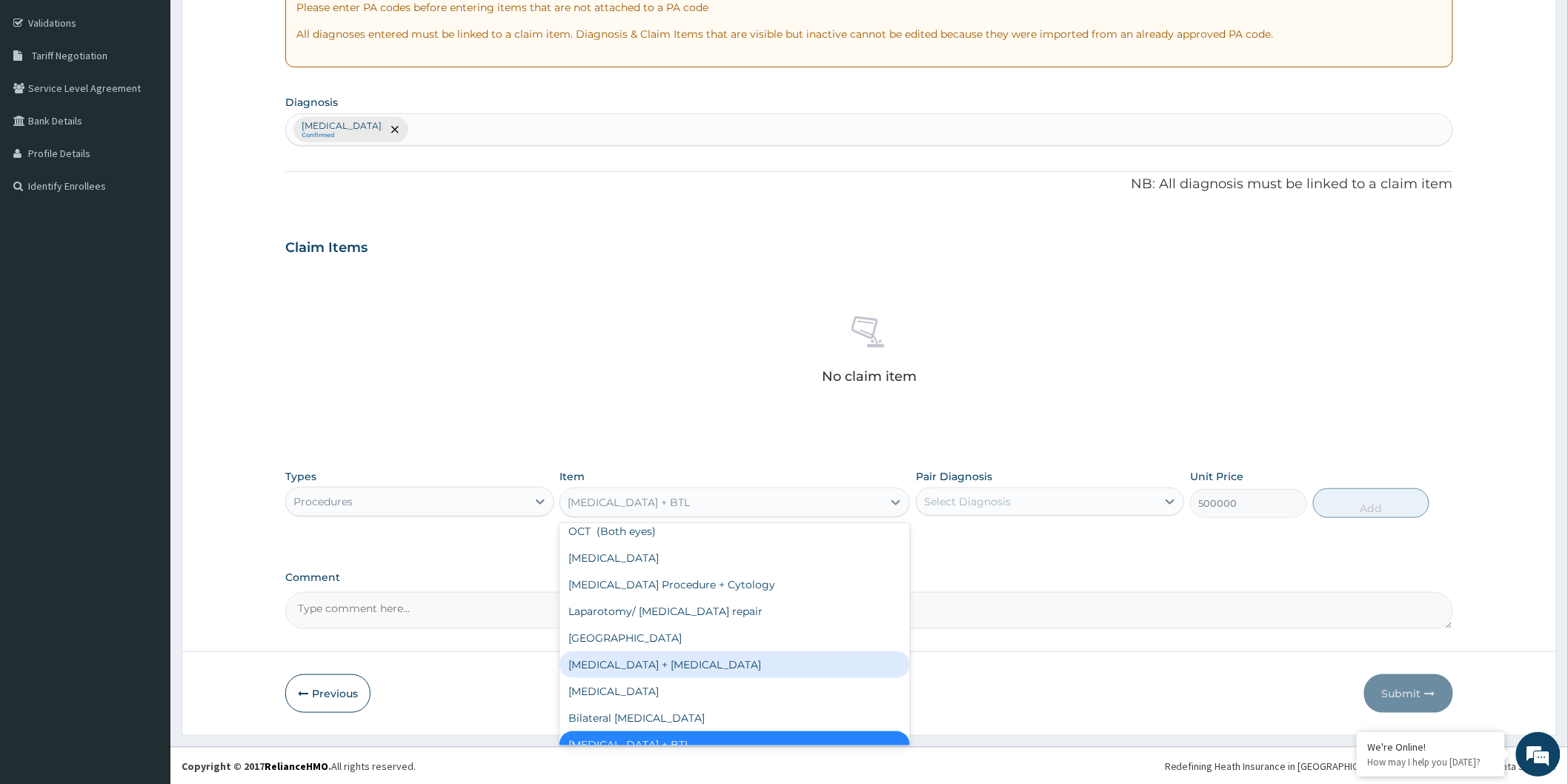
click at [621, 651] on div "Cesarean Section + Hysterectomy" at bounding box center [734, 664] width 350 height 27
type input "350000"
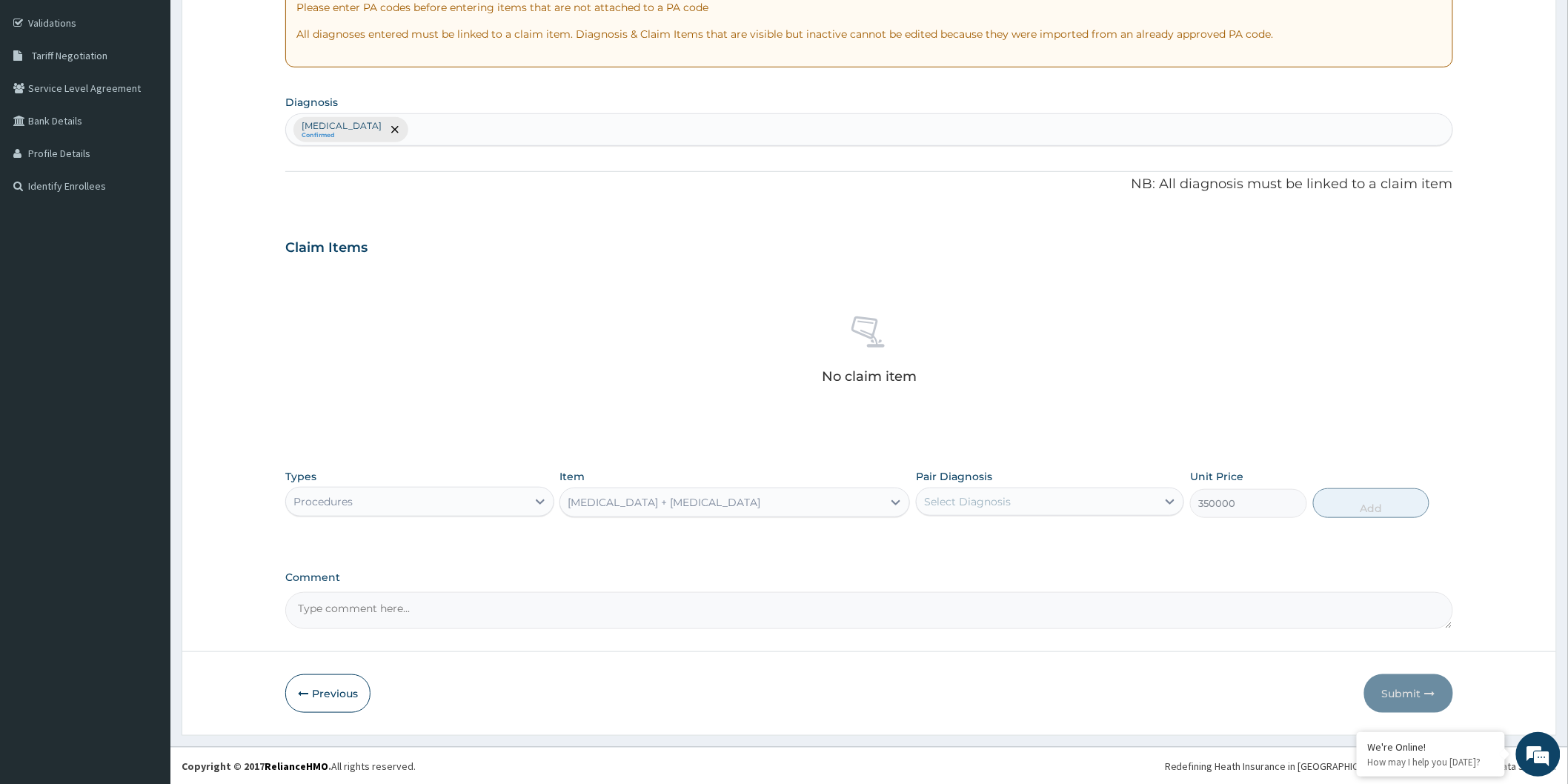
click at [624, 502] on div "Cesarean Section + Hysterectomy" at bounding box center [664, 502] width 193 height 14
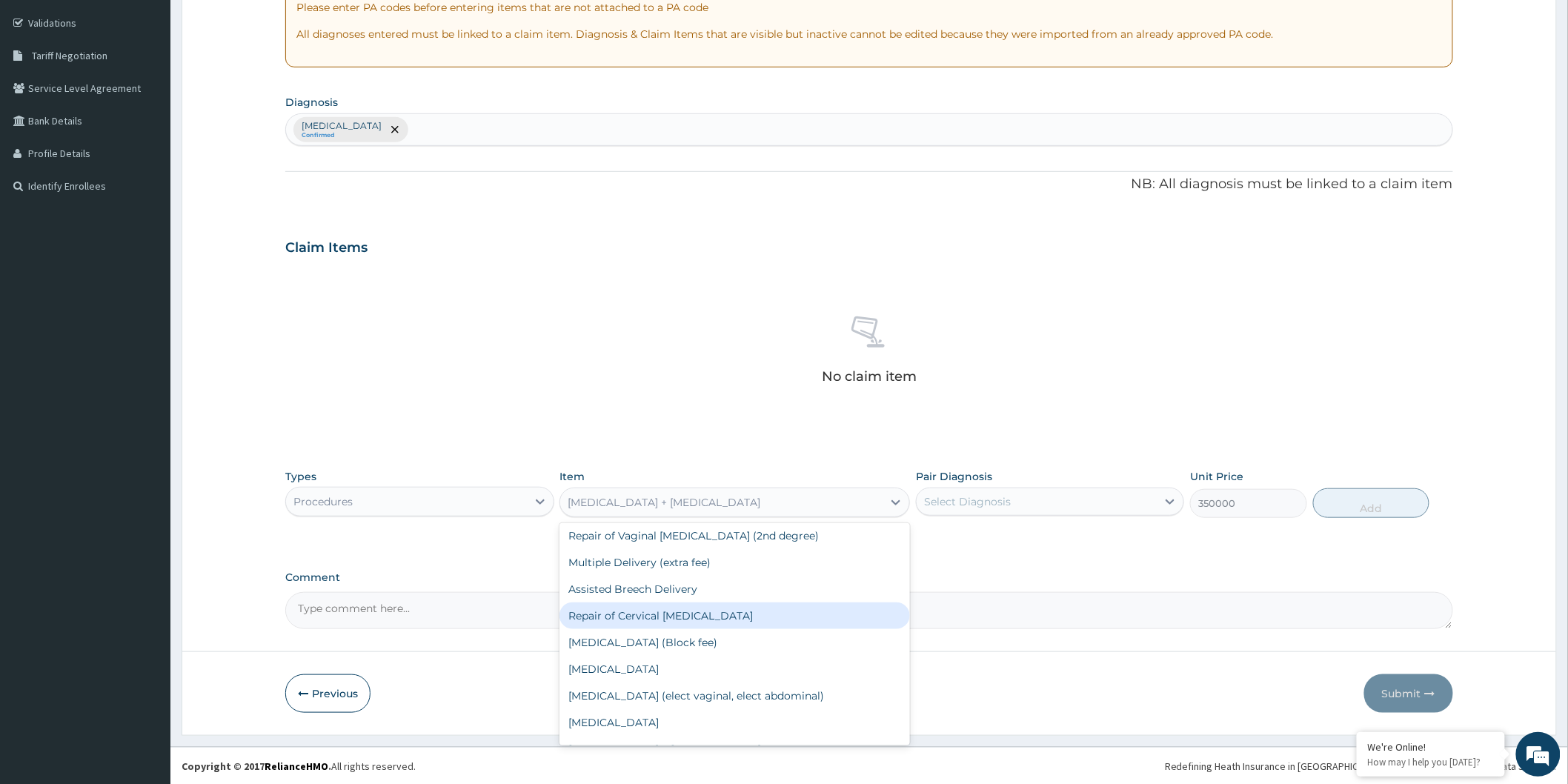
scroll to position [5842, 0]
